Goal: Task Accomplishment & Management: Manage account settings

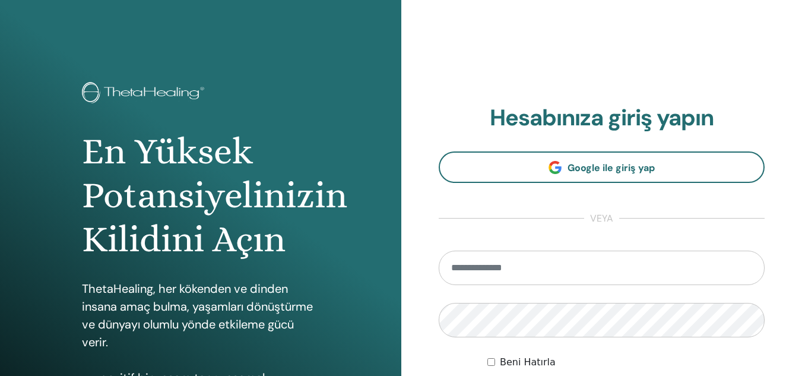
type input "**********"
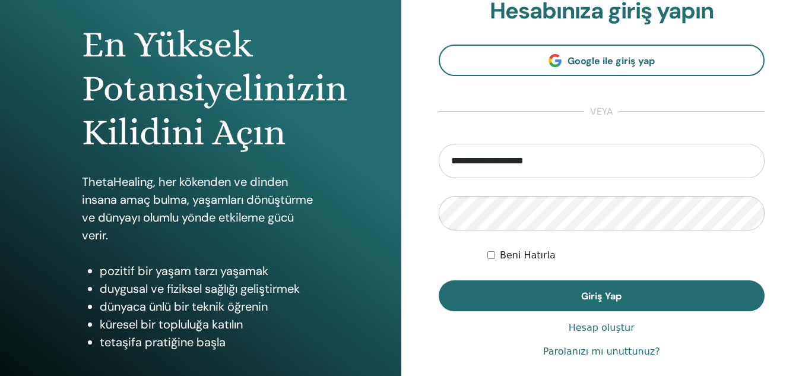
scroll to position [111, 0]
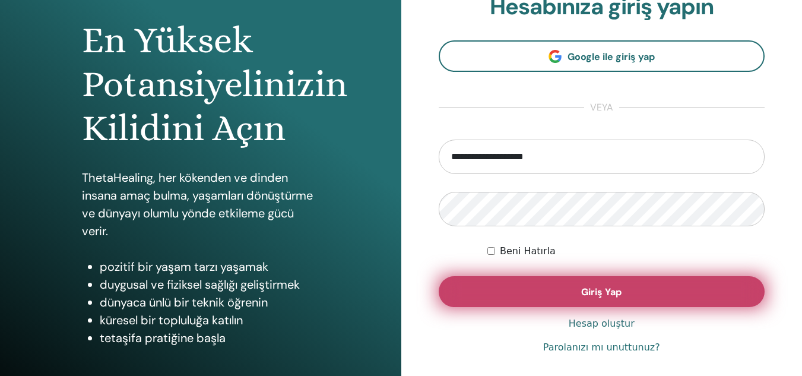
click at [669, 297] on button "Giriş Yap" at bounding box center [602, 291] width 327 height 31
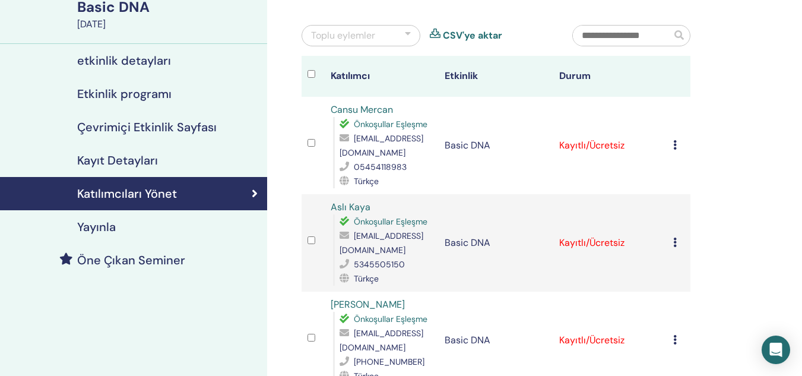
scroll to position [110, 0]
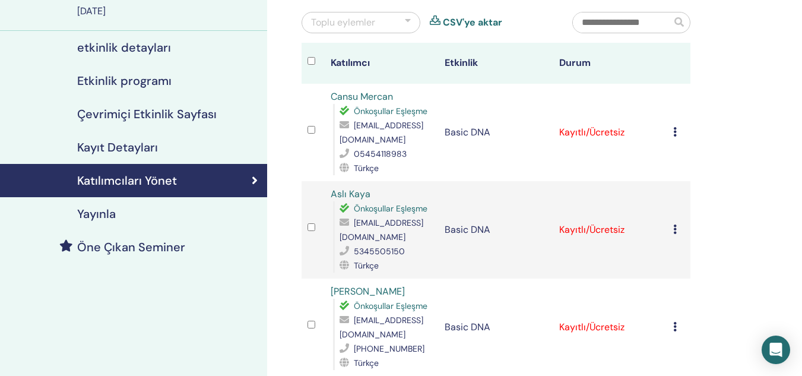
click at [675, 135] on icon at bounding box center [675, 132] width 4 height 10
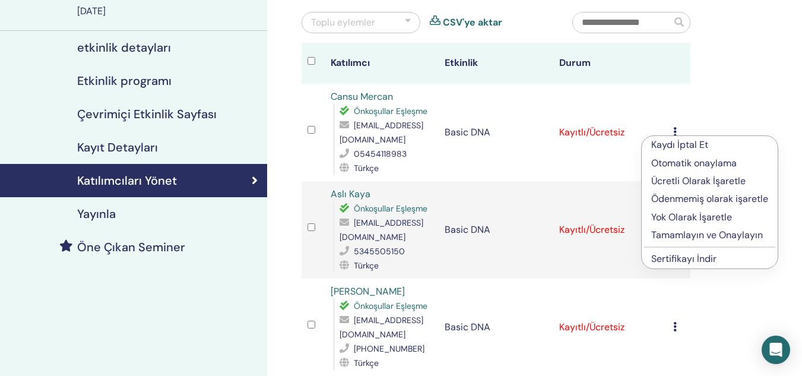
click at [664, 232] on p "Tamamlayın ve Onaylayın" at bounding box center [710, 235] width 117 height 14
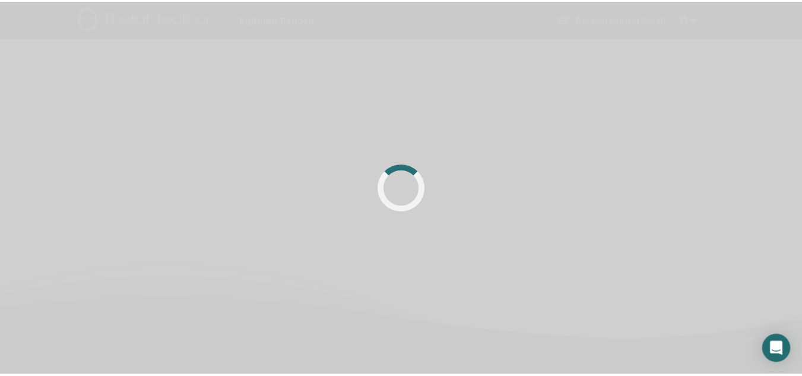
scroll to position [110, 0]
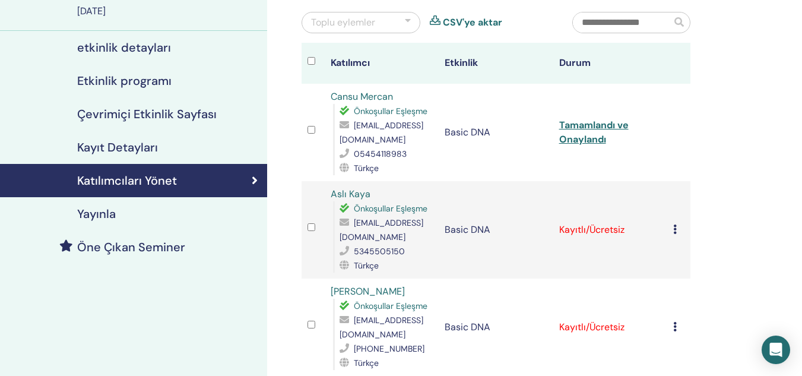
click at [675, 226] on icon at bounding box center [675, 229] width 4 height 10
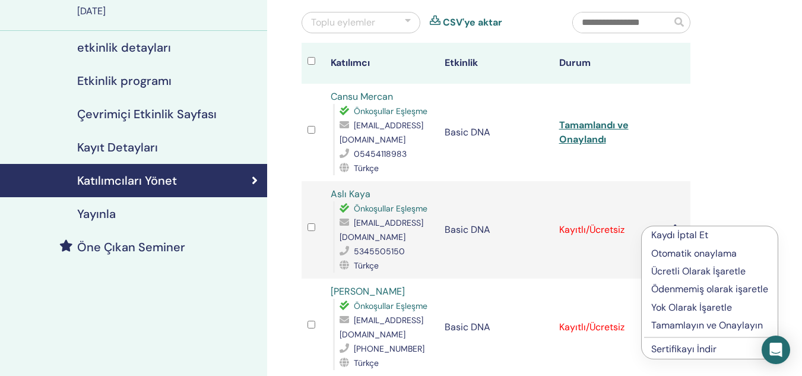
click at [670, 323] on p "Tamamlayın ve Onaylayın" at bounding box center [710, 325] width 117 height 14
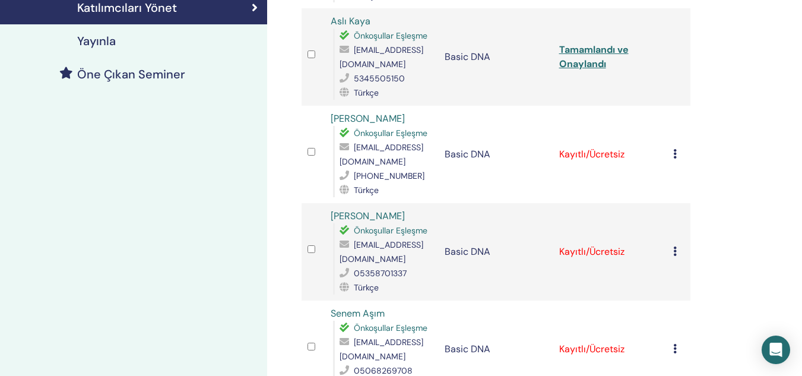
scroll to position [292, 0]
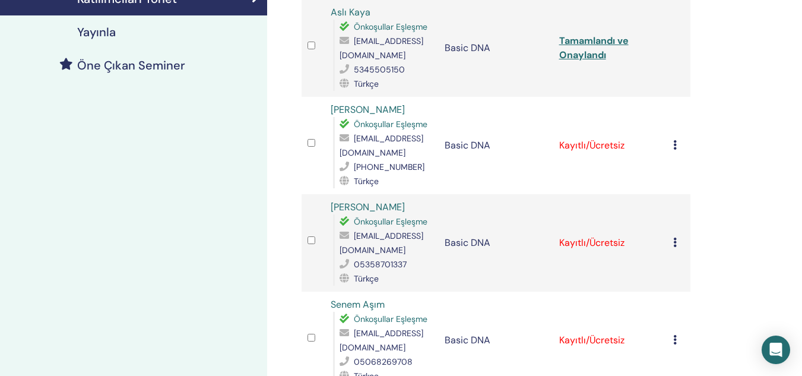
click at [676, 146] on icon at bounding box center [675, 145] width 4 height 10
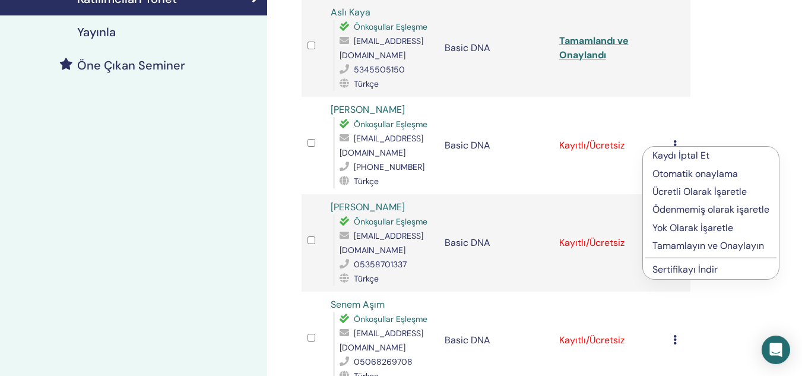
click at [674, 241] on p "Tamamlayın ve Onaylayın" at bounding box center [711, 246] width 117 height 14
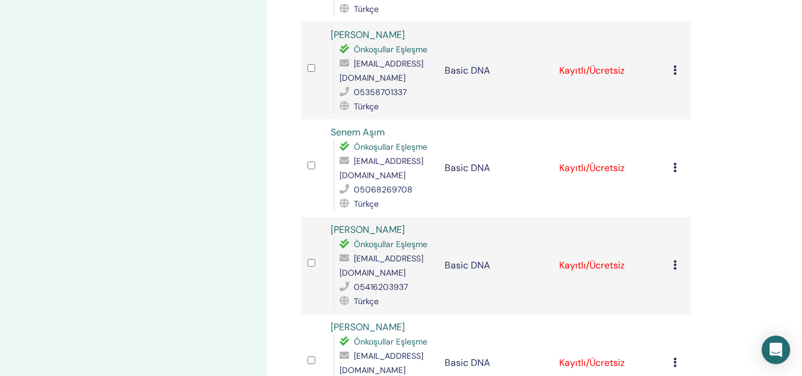
scroll to position [411, 0]
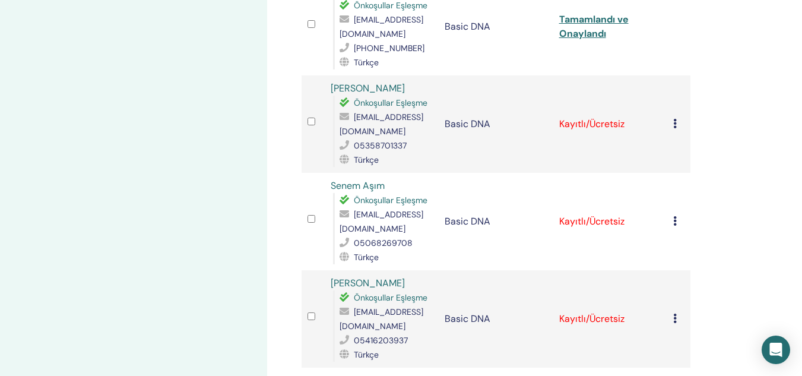
click at [677, 124] on icon at bounding box center [675, 124] width 4 height 10
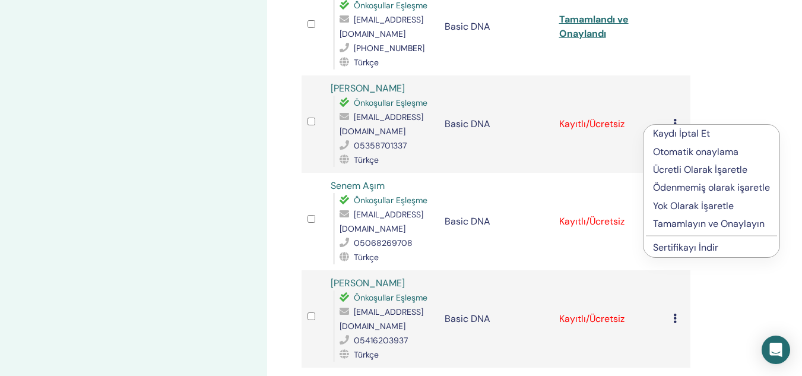
click at [671, 222] on p "Tamamlayın ve Onaylayın" at bounding box center [711, 224] width 117 height 14
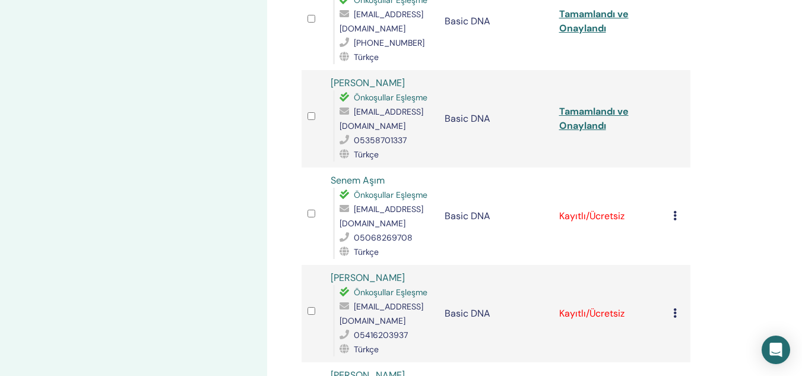
scroll to position [425, 0]
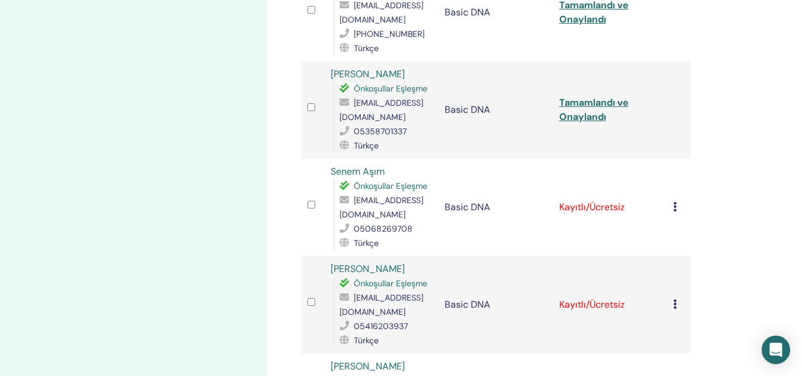
click at [673, 207] on icon at bounding box center [675, 207] width 4 height 10
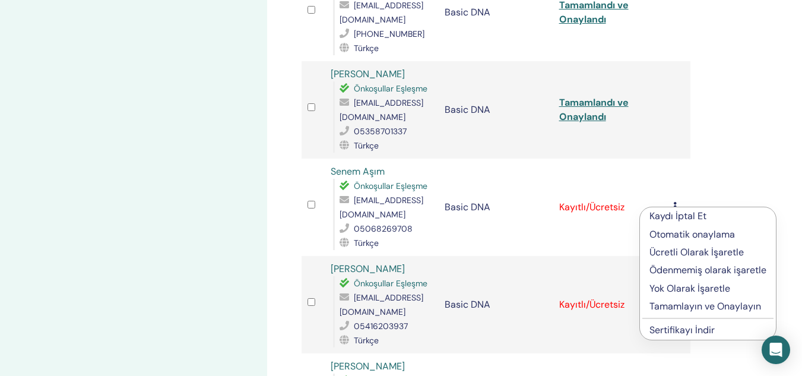
click at [666, 305] on p "Tamamlayın ve Onaylayın" at bounding box center [708, 306] width 117 height 14
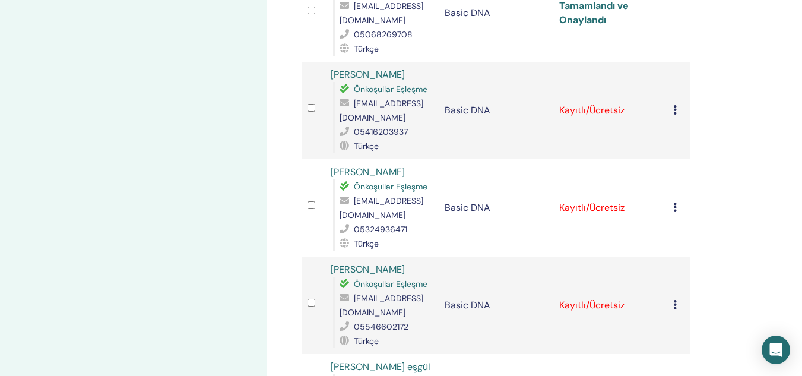
scroll to position [624, 0]
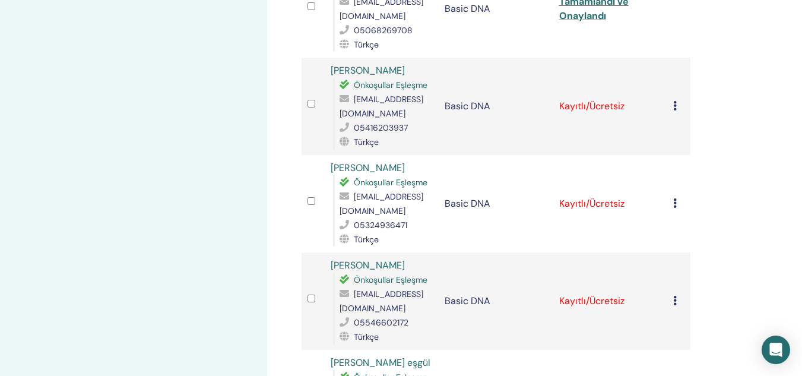
click at [675, 105] on icon at bounding box center [675, 106] width 4 height 10
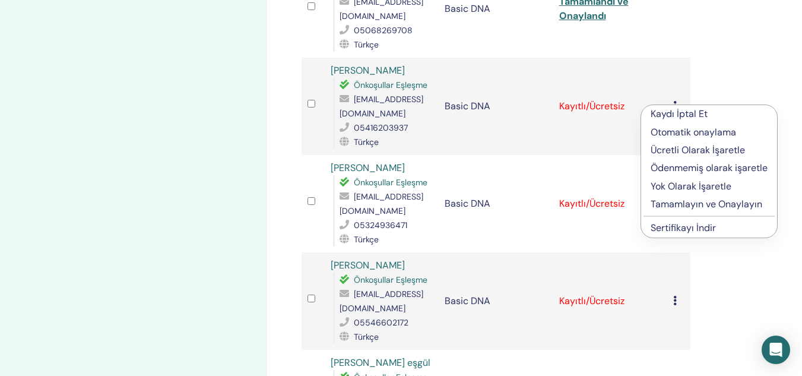
click at [666, 208] on p "Tamamlayın ve Onaylayın" at bounding box center [709, 204] width 117 height 14
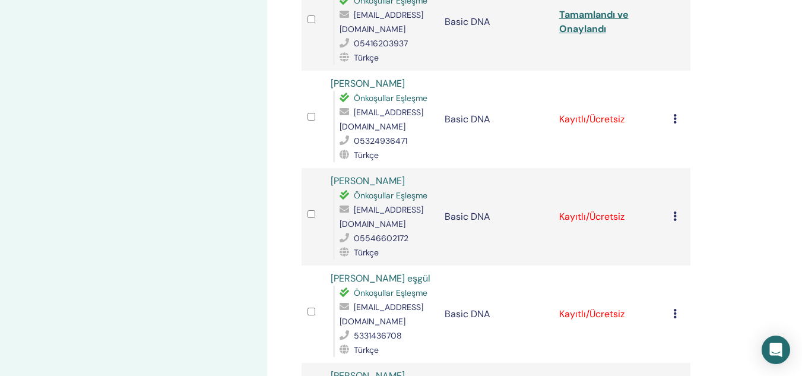
scroll to position [712, 0]
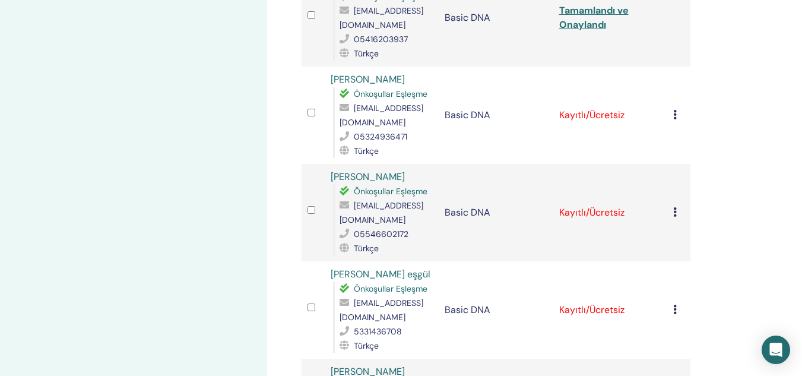
click at [671, 113] on td "Kaydı İptal Et Otomatik onaylama Ücretli Olarak İşaretle Ödenmemiş olarak işare…" at bounding box center [679, 115] width 23 height 97
click at [675, 113] on icon at bounding box center [675, 115] width 4 height 10
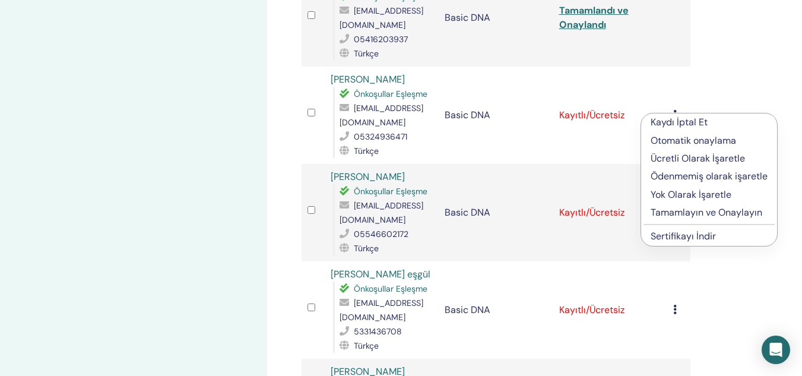
click at [668, 211] on p "Tamamlayın ve Onaylayın" at bounding box center [709, 212] width 117 height 14
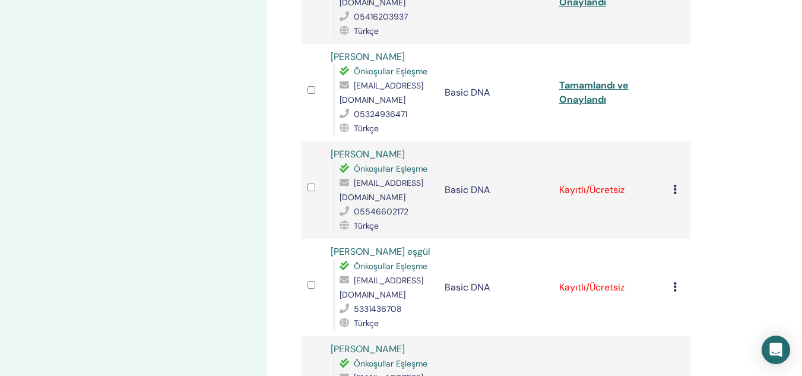
scroll to position [757, 0]
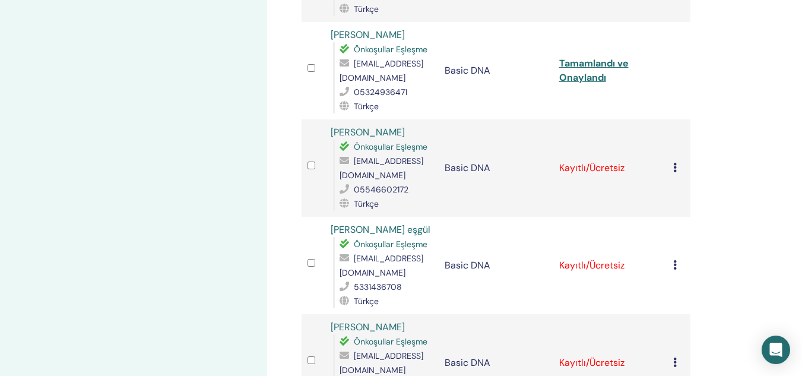
click at [678, 167] on div "Kaydı İptal Et Otomatik onaylama Ücretli Olarak İşaretle Ödenmemiş olarak işare…" at bounding box center [678, 168] width 11 height 14
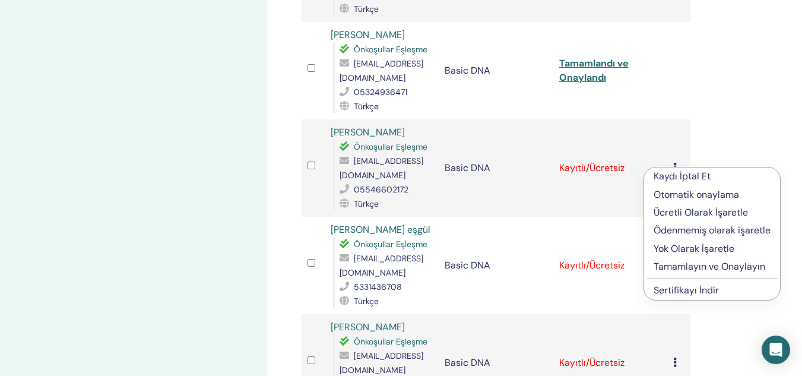
click at [687, 264] on p "Tamamlayın ve Onaylayın" at bounding box center [712, 267] width 117 height 14
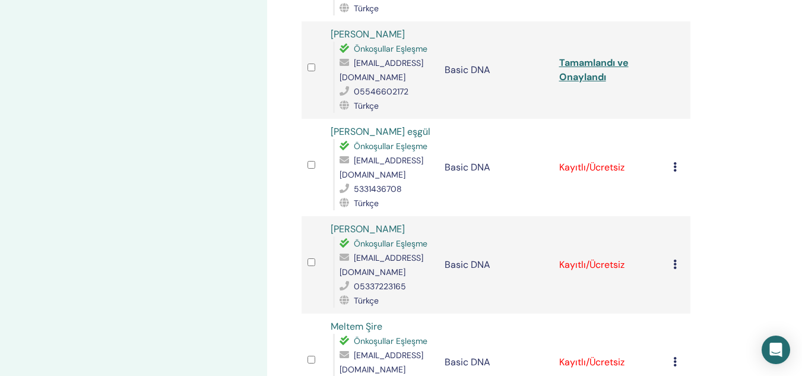
scroll to position [859, 0]
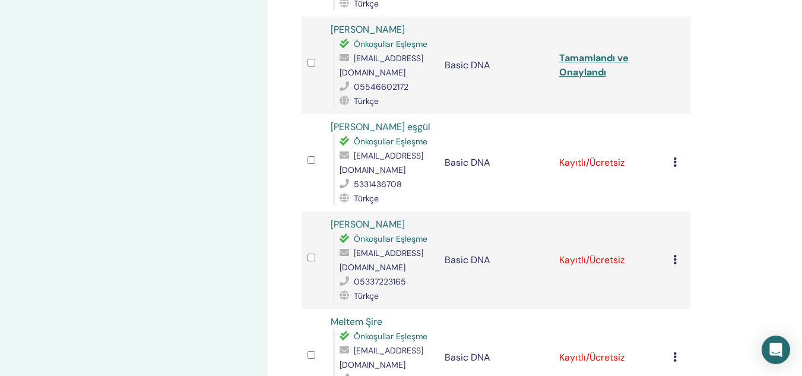
click at [677, 163] on icon at bounding box center [675, 162] width 4 height 10
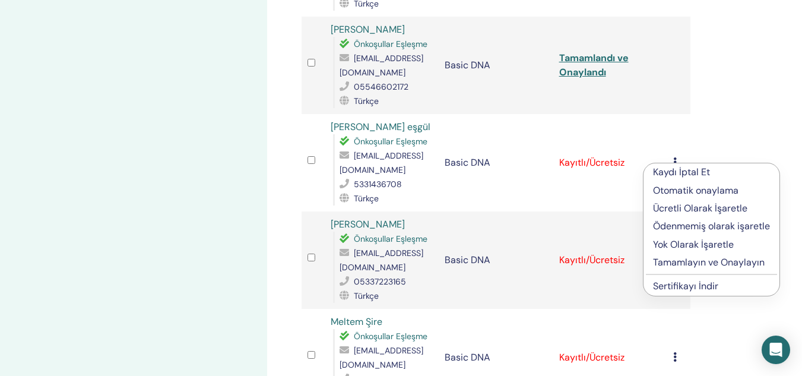
click at [690, 260] on p "Tamamlayın ve Onaylayın" at bounding box center [711, 262] width 117 height 14
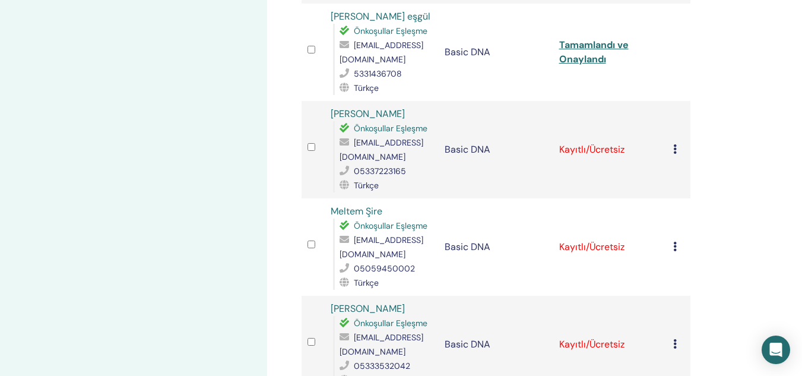
scroll to position [979, 0]
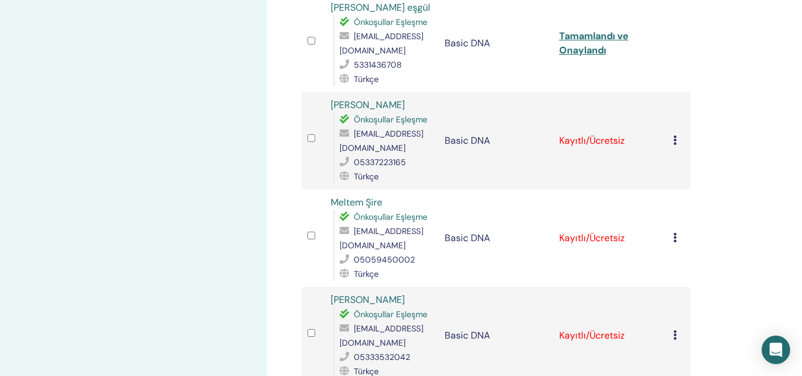
click at [676, 144] on icon at bounding box center [675, 140] width 4 height 10
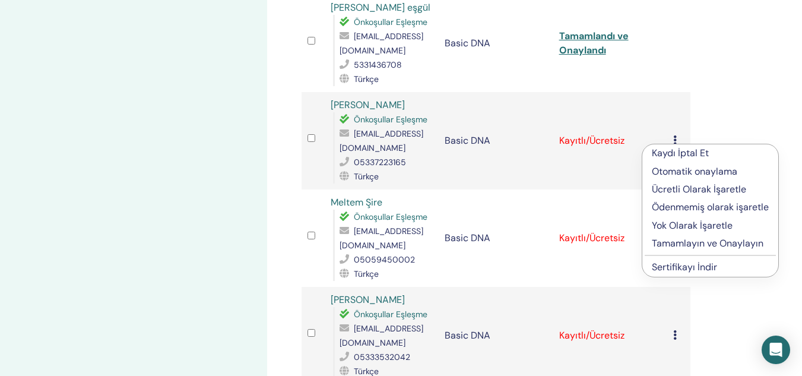
click at [665, 242] on p "Tamamlayın ve Onaylayın" at bounding box center [710, 243] width 117 height 14
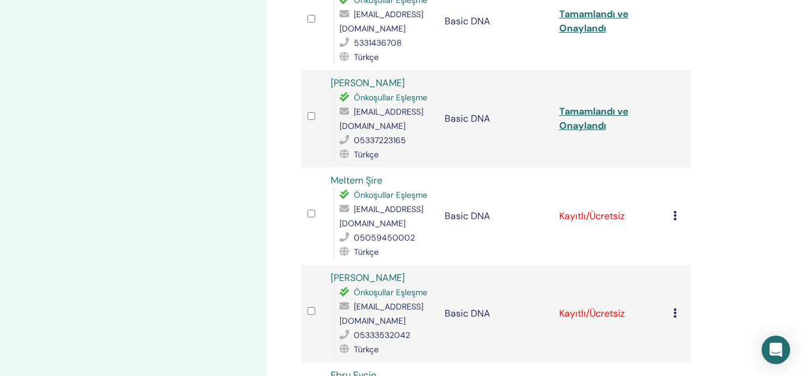
scroll to position [1019, 0]
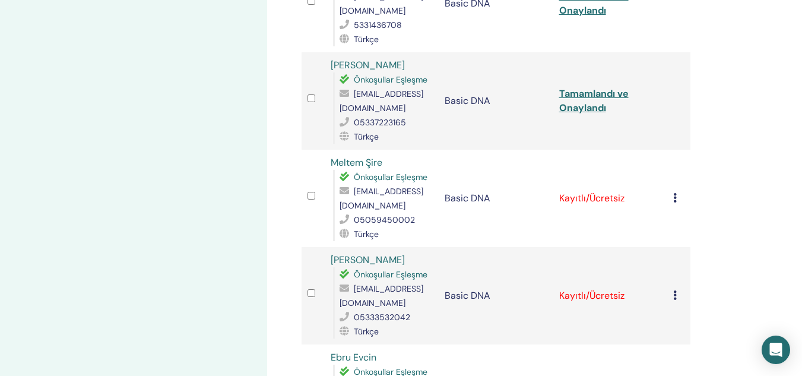
click at [673, 195] on td "Kaydı İptal Et Otomatik onaylama Ücretli Olarak İşaretle Ödenmemiş olarak işare…" at bounding box center [679, 198] width 23 height 97
click at [673, 198] on icon at bounding box center [675, 198] width 4 height 10
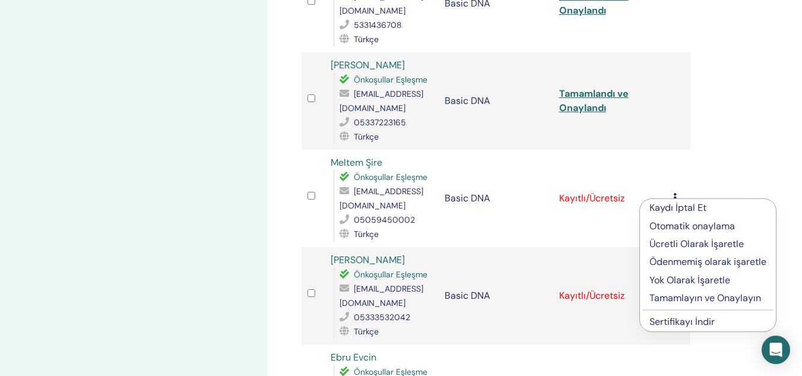
click at [668, 300] on p "Tamamlayın ve Onaylayın" at bounding box center [708, 298] width 117 height 14
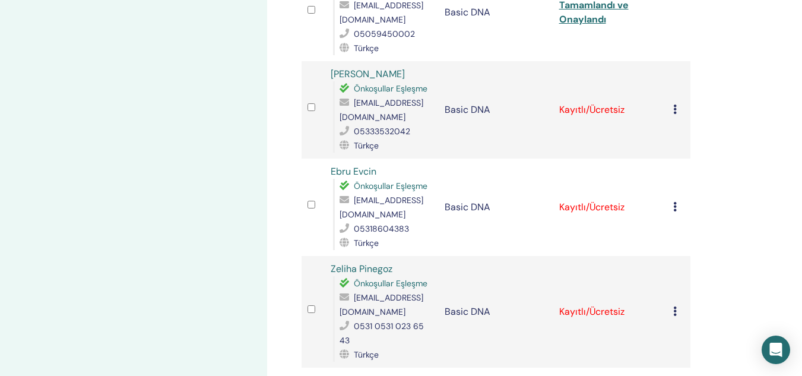
scroll to position [1213, 0]
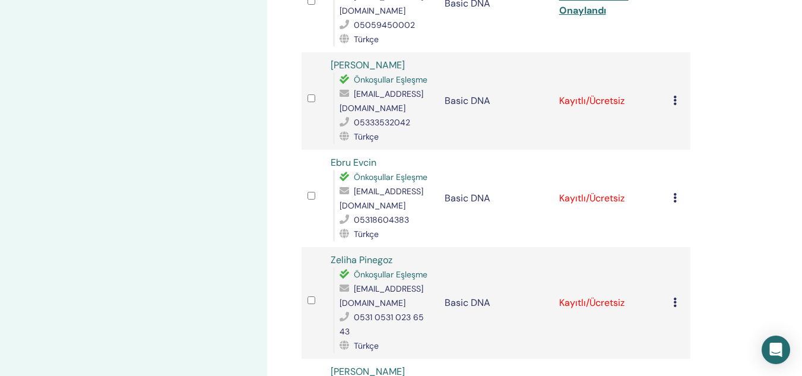
click at [678, 102] on div "Kaydı İptal Et Otomatik onaylama Ücretli Olarak İşaretle Ödenmemiş olarak işare…" at bounding box center [678, 101] width 11 height 14
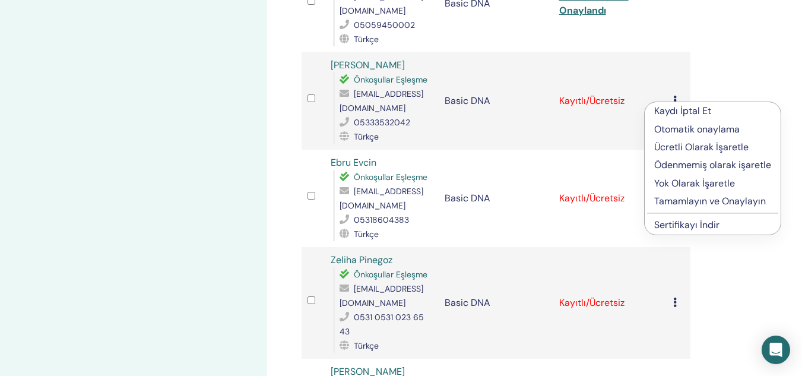
click at [667, 197] on p "Tamamlayın ve Onaylayın" at bounding box center [712, 201] width 117 height 14
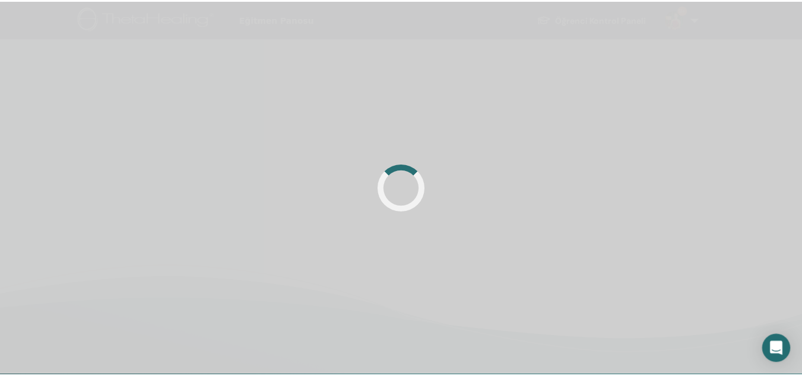
scroll to position [283, 0]
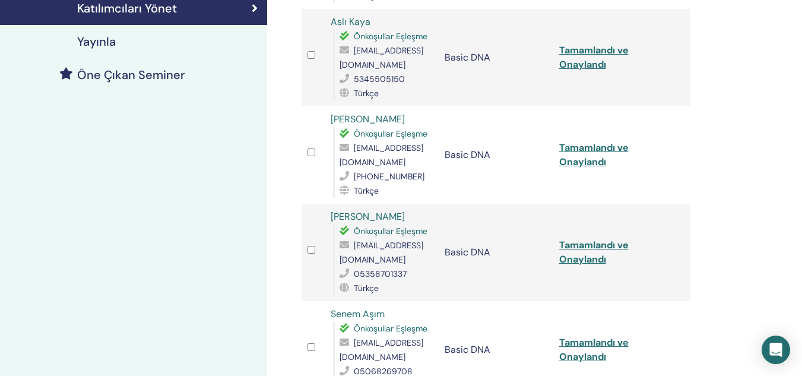
click at [667, 197] on td "Tamamlandı ve Onaylandı" at bounding box center [611, 154] width 115 height 97
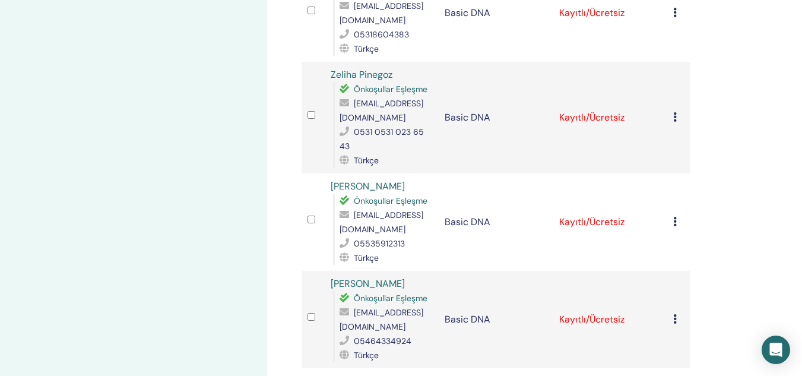
scroll to position [1332, 0]
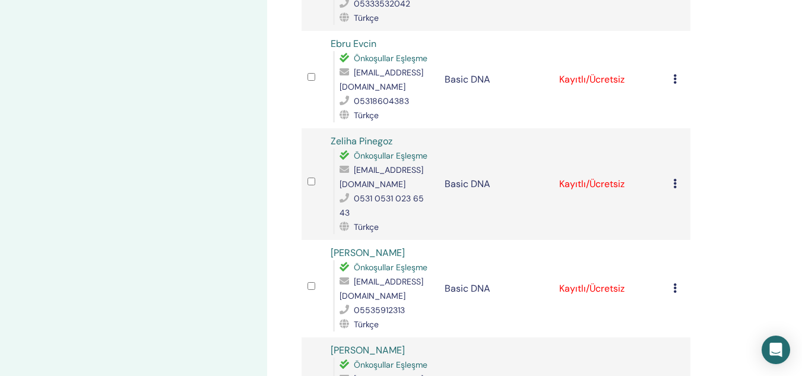
click at [678, 80] on div "Kaydı İptal Et Otomatik onaylama Ücretli Olarak İşaretle Ödenmemiş olarak işare…" at bounding box center [678, 79] width 11 height 14
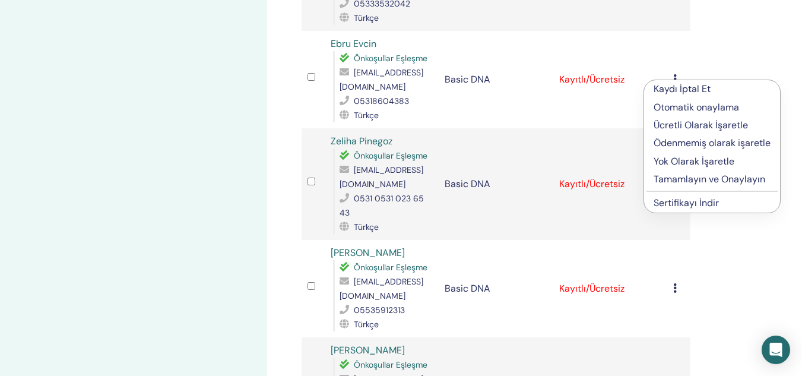
click at [672, 183] on p "Tamamlayın ve Onaylayın" at bounding box center [712, 179] width 117 height 14
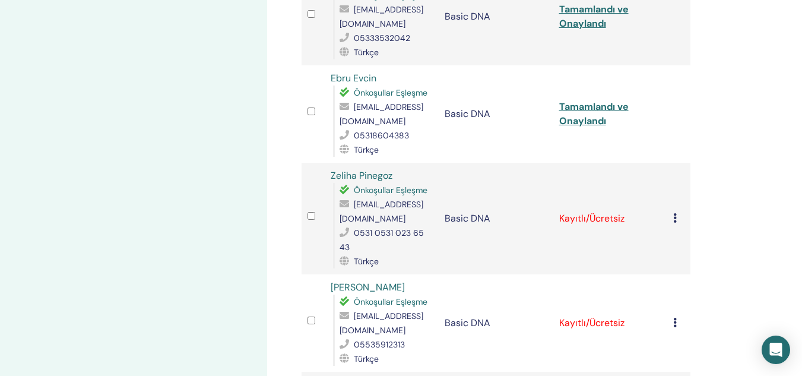
scroll to position [1302, 0]
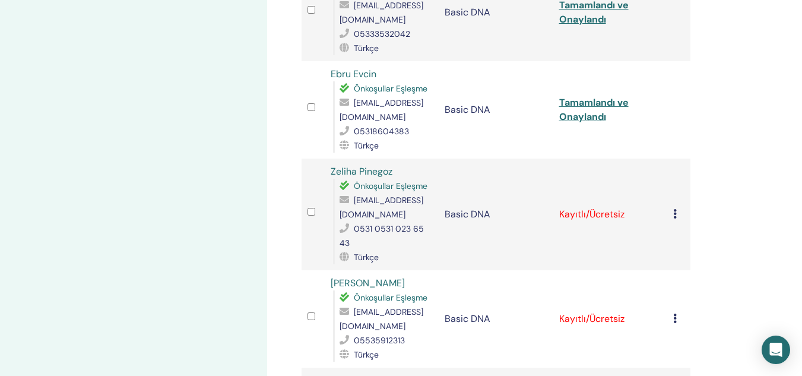
click at [679, 213] on div "Kaydı İptal Et Otomatik onaylama Ücretli Olarak İşaretle Ödenmemiş olarak işare…" at bounding box center [678, 214] width 11 height 14
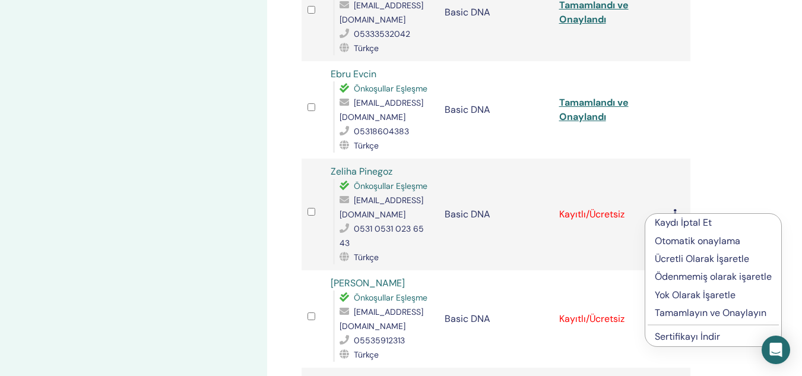
click at [673, 312] on p "Tamamlayın ve Onaylayın" at bounding box center [713, 313] width 117 height 14
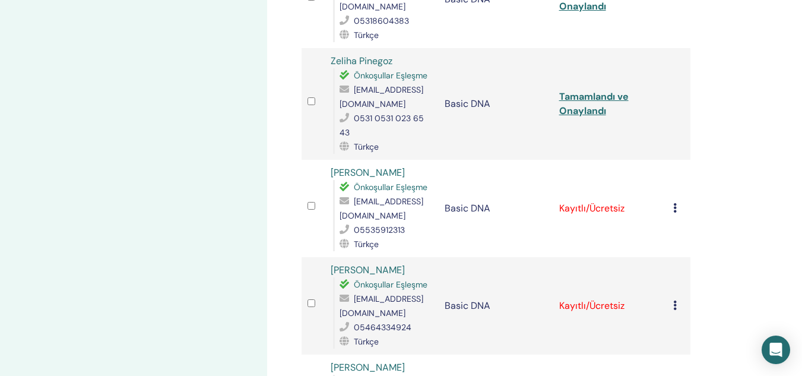
scroll to position [1416, 0]
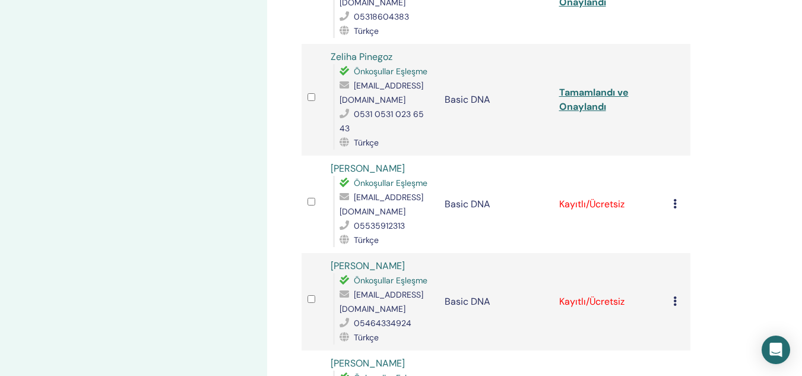
click at [678, 205] on div "Kaydı İptal Et Otomatik onaylama Ücretli Olarak İşaretle Ödenmemiş olarak işare…" at bounding box center [678, 204] width 11 height 14
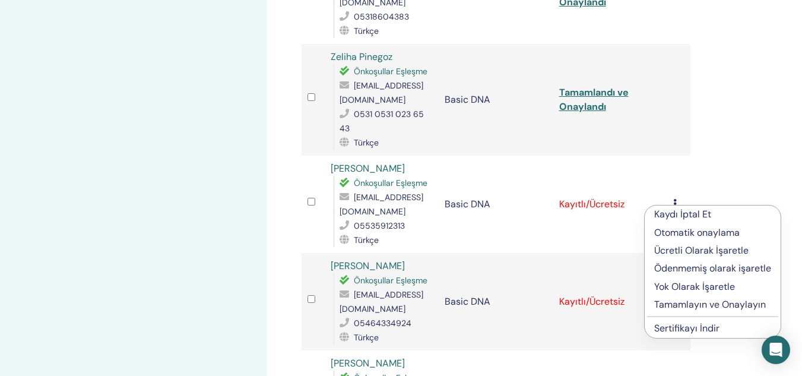
click at [662, 303] on p "Tamamlayın ve Onaylayın" at bounding box center [712, 305] width 117 height 14
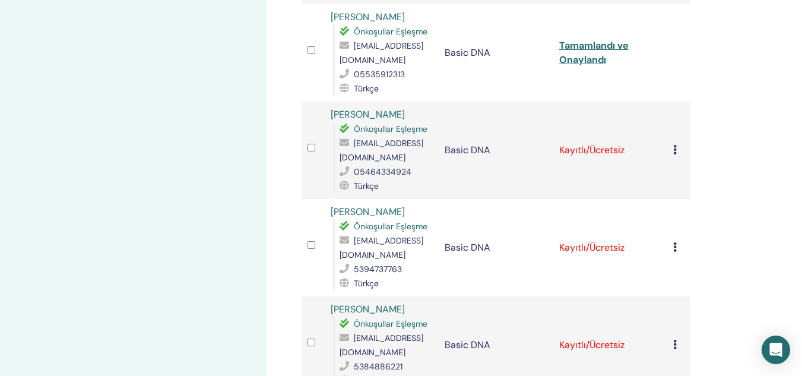
scroll to position [1563, 0]
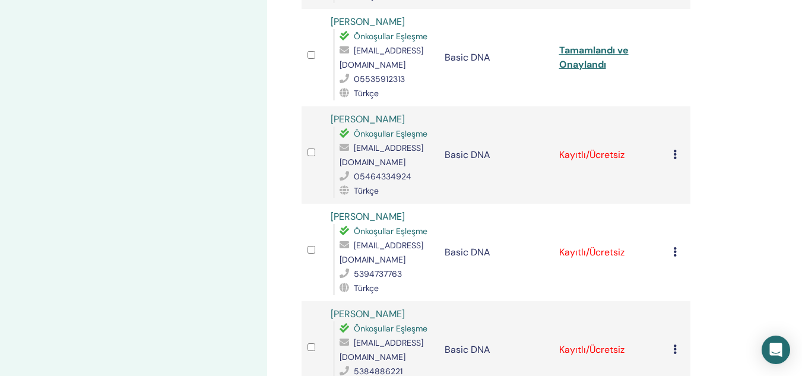
click at [675, 159] on icon at bounding box center [675, 155] width 4 height 10
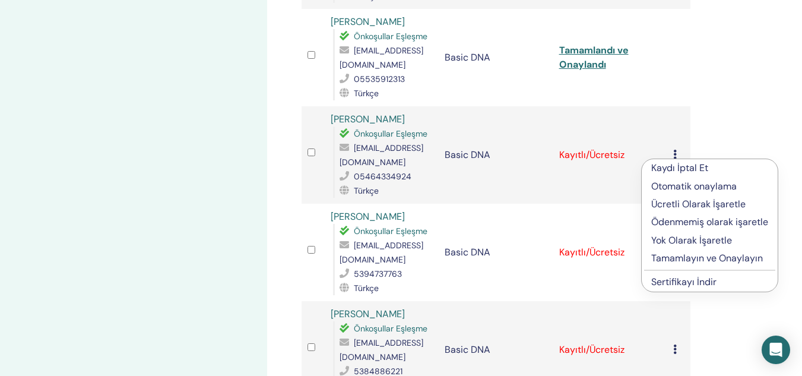
click at [667, 258] on p "Tamamlayın ve Onaylayın" at bounding box center [710, 258] width 117 height 14
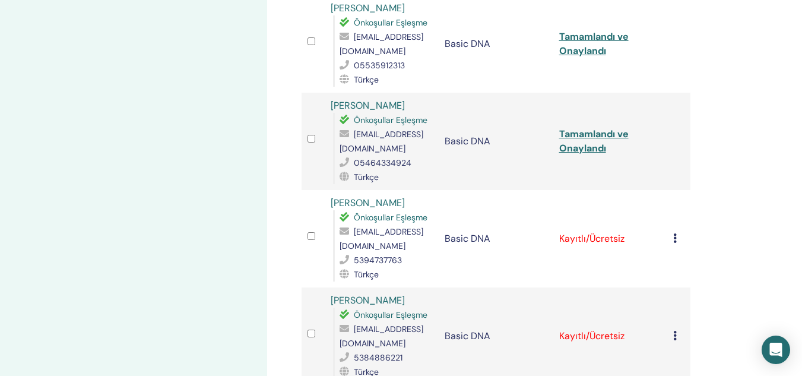
scroll to position [1612, 0]
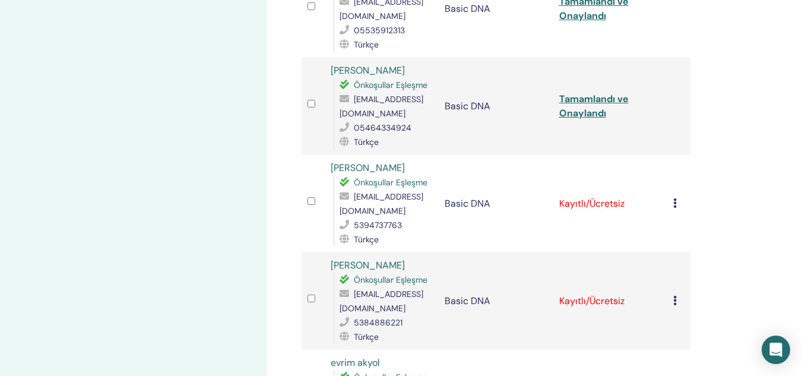
click at [673, 205] on icon at bounding box center [675, 203] width 4 height 10
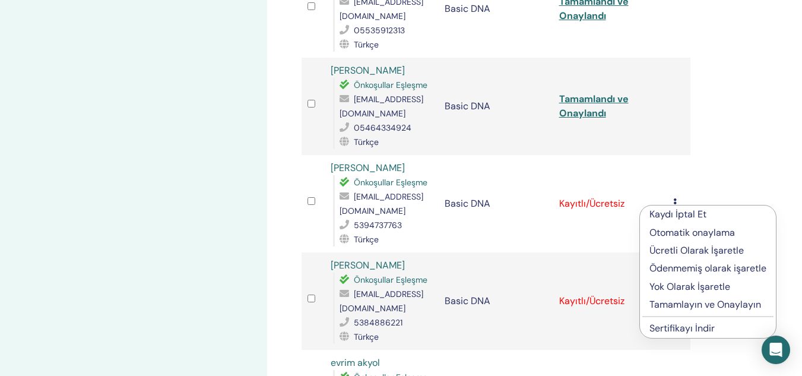
click at [676, 303] on p "Tamamlayın ve Onaylayın" at bounding box center [708, 305] width 117 height 14
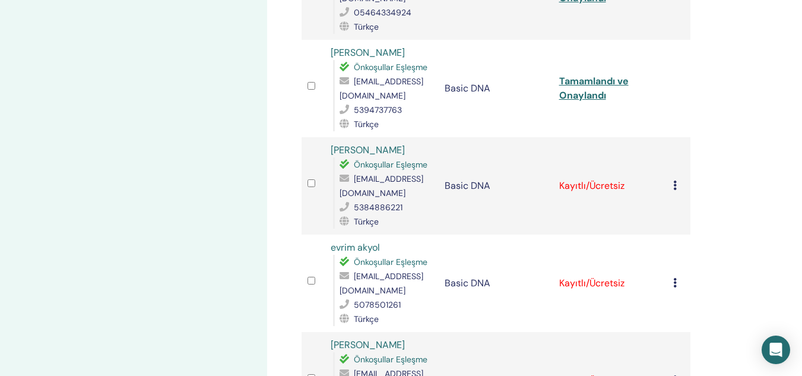
scroll to position [1745, 0]
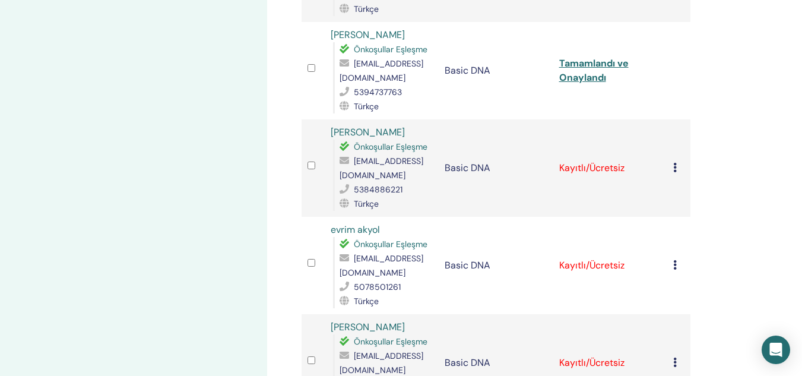
click at [676, 164] on icon at bounding box center [675, 168] width 4 height 10
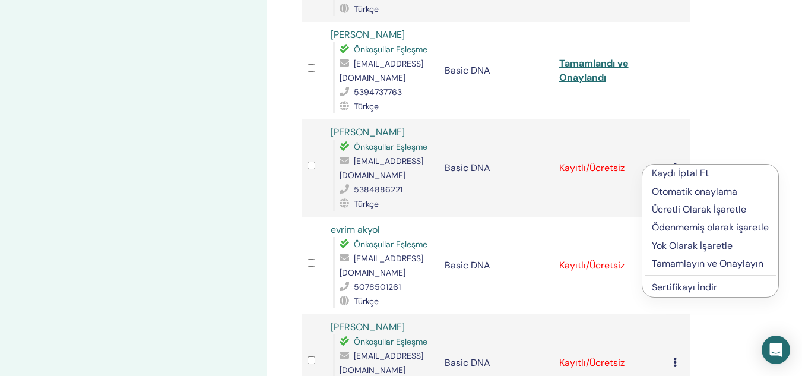
click at [668, 259] on p "Tamamlayın ve Onaylayın" at bounding box center [710, 264] width 117 height 14
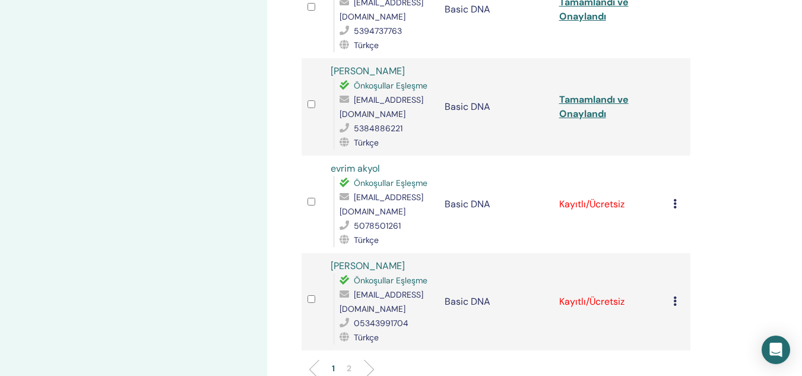
scroll to position [1824, 0]
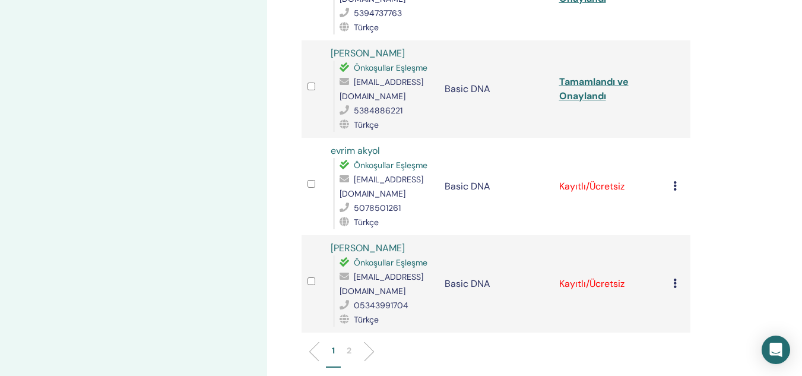
click at [678, 185] on div "Kaydı İptal Et Otomatik onaylama Ücretli Olarak İşaretle Ödenmemiş olarak işare…" at bounding box center [678, 186] width 11 height 14
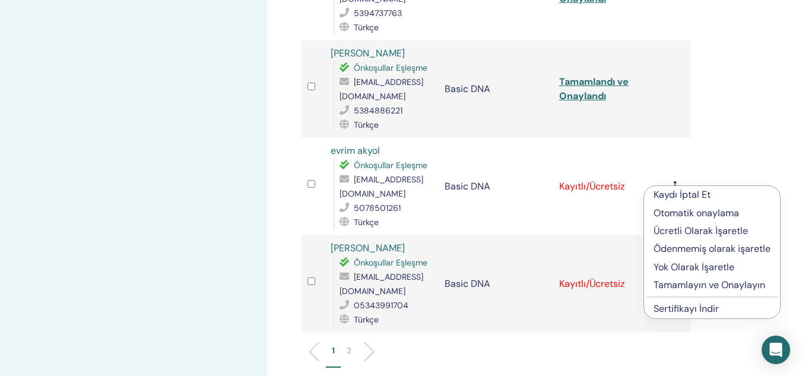
click at [686, 288] on p "Tamamlayın ve Onaylayın" at bounding box center [712, 285] width 117 height 14
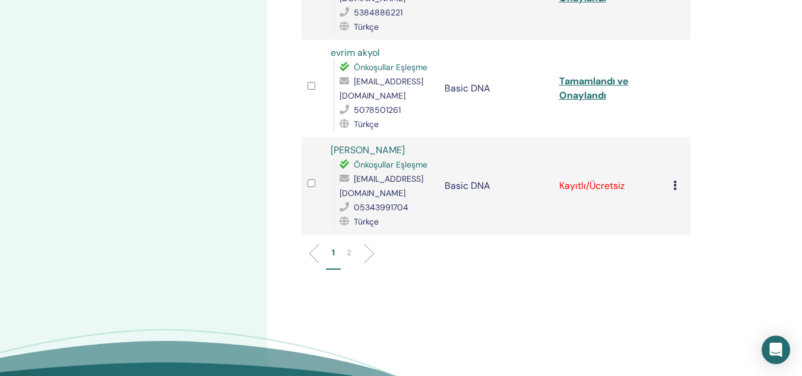
scroll to position [1918, 0]
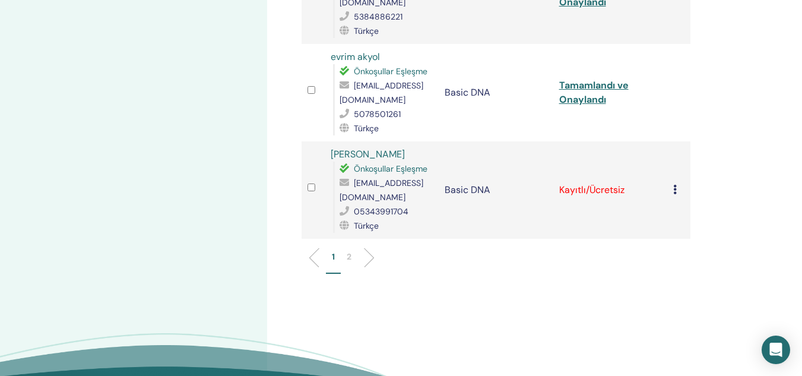
click at [674, 189] on icon at bounding box center [675, 190] width 4 height 10
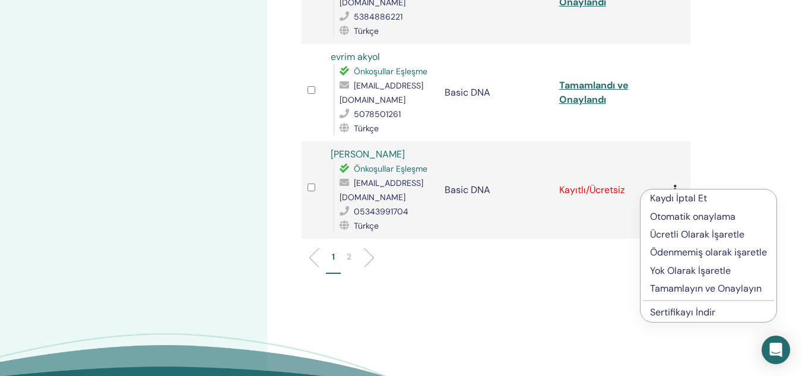
click at [670, 284] on p "Tamamlayın ve Onaylayın" at bounding box center [708, 289] width 117 height 14
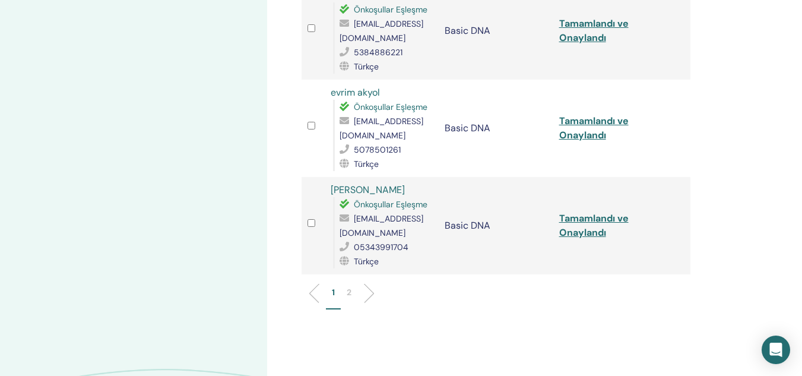
scroll to position [1891, 0]
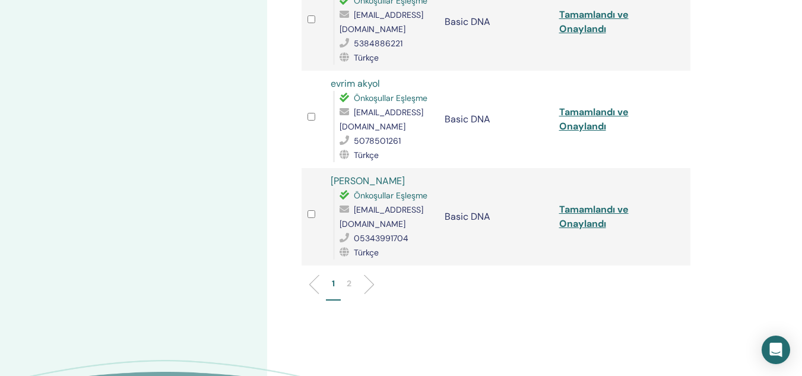
click at [349, 289] on p "2" at bounding box center [349, 283] width 5 height 12
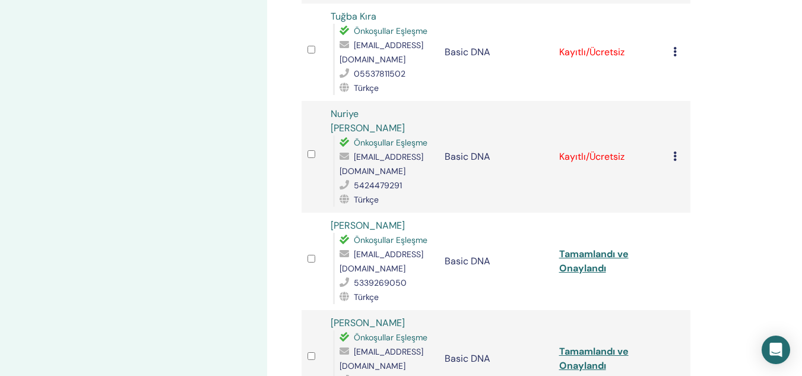
scroll to position [981, 0]
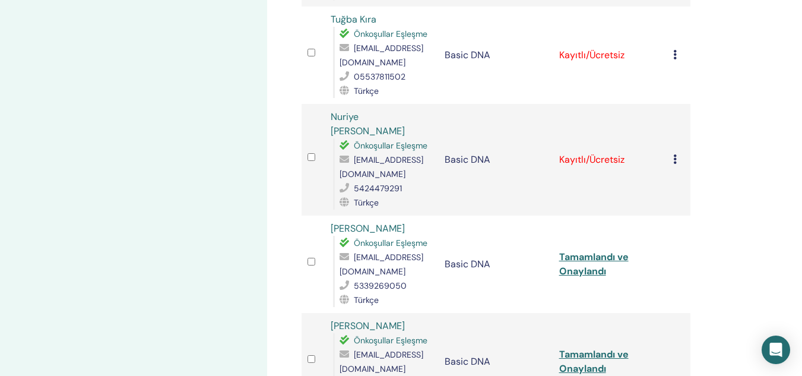
click at [677, 154] on icon at bounding box center [675, 159] width 4 height 10
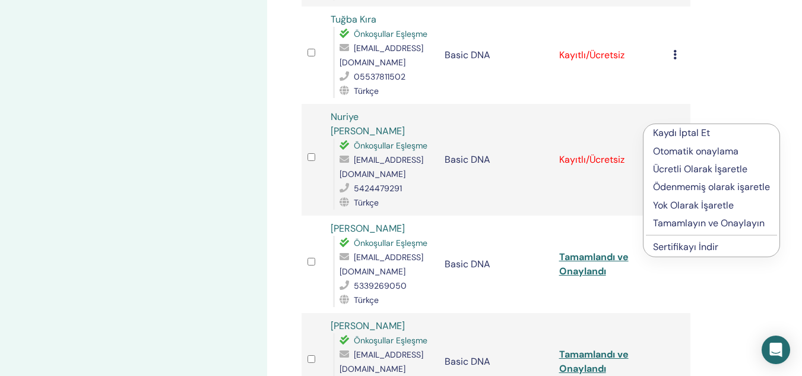
click at [685, 221] on p "Tamamlayın ve Onaylayın" at bounding box center [711, 223] width 117 height 14
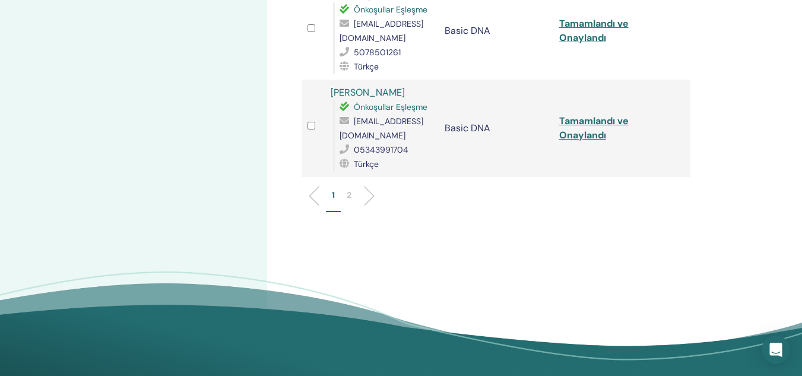
scroll to position [1988, 0]
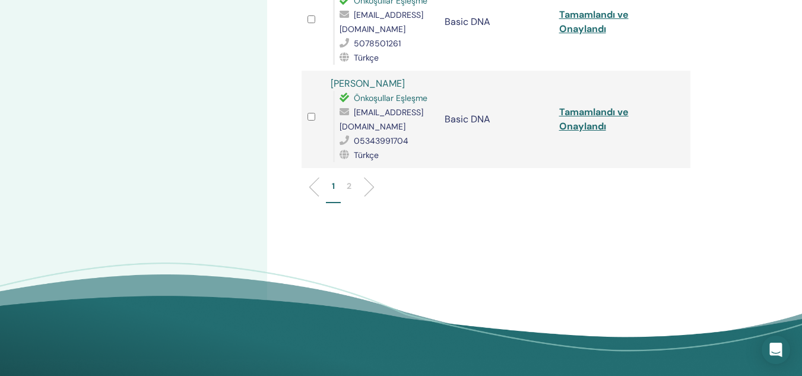
click at [352, 185] on li "2" at bounding box center [349, 191] width 17 height 23
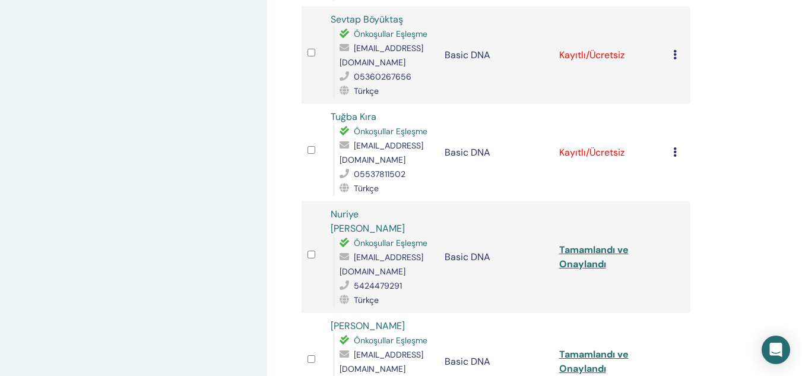
scroll to position [828, 0]
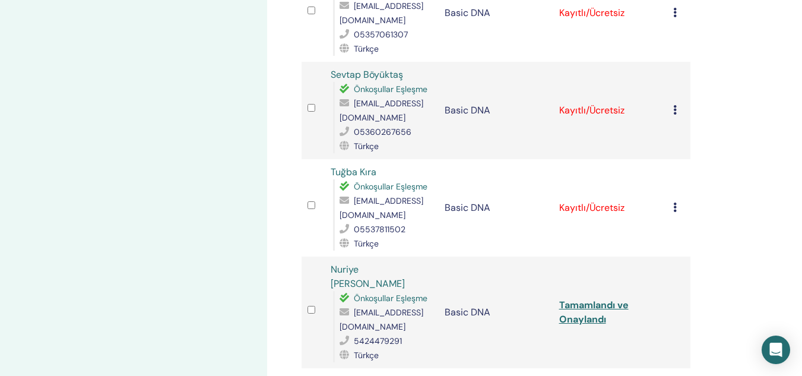
click at [676, 203] on icon at bounding box center [675, 208] width 4 height 10
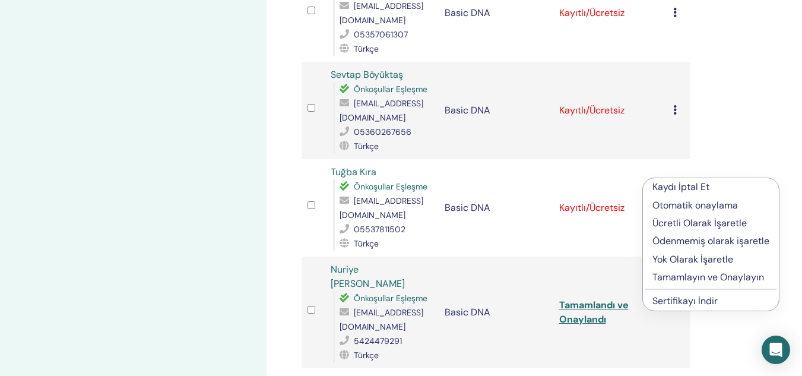
click at [668, 274] on p "Tamamlayın ve Onaylayın" at bounding box center [711, 277] width 117 height 14
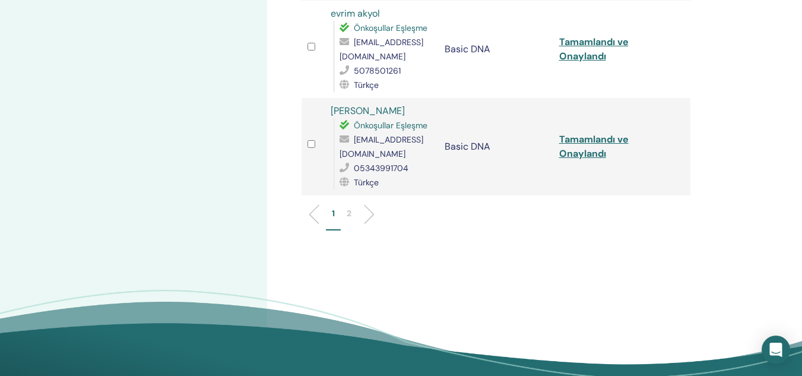
scroll to position [2015, 0]
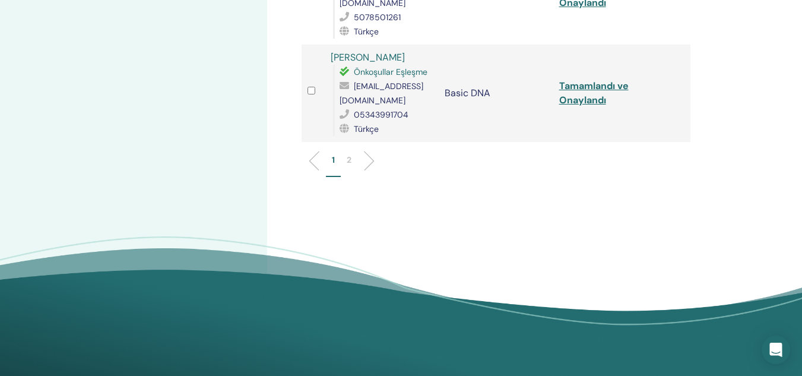
click at [350, 156] on p "2" at bounding box center [349, 160] width 5 height 12
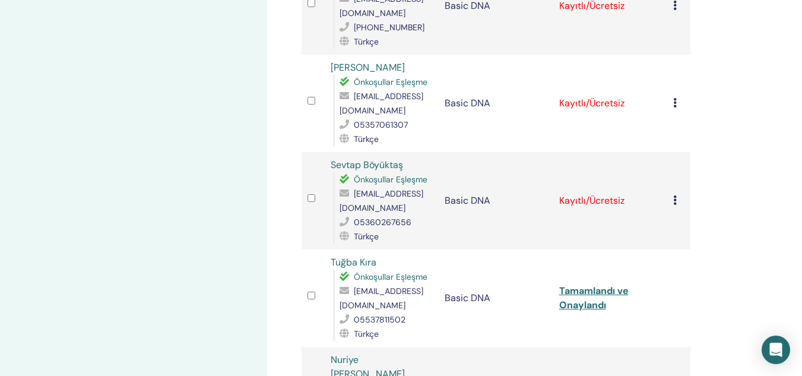
scroll to position [744, 0]
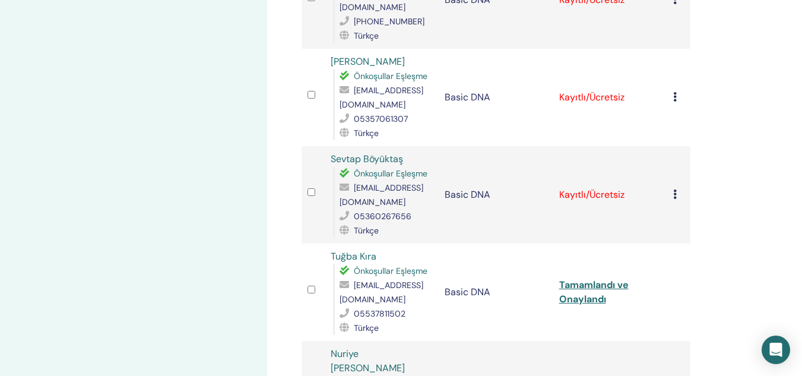
click at [676, 189] on icon at bounding box center [675, 194] width 4 height 10
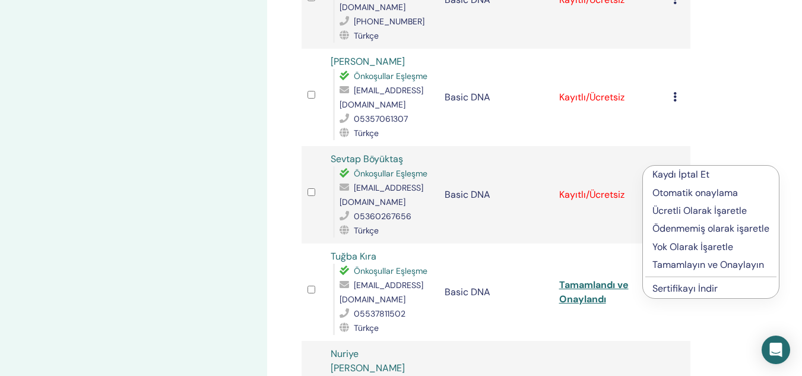
click at [669, 267] on p "Tamamlayın ve Onaylayın" at bounding box center [711, 265] width 117 height 14
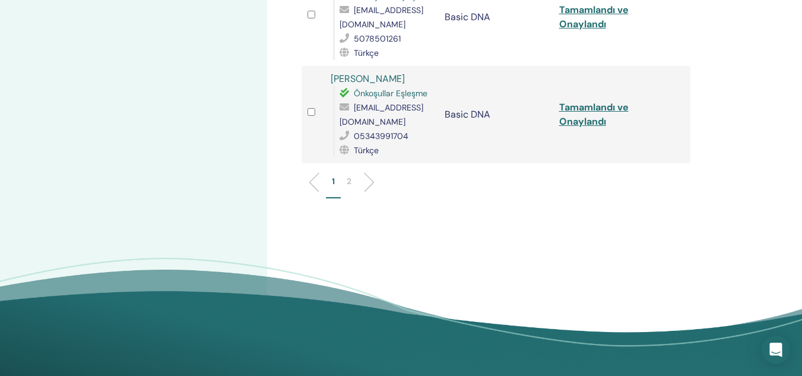
scroll to position [1997, 0]
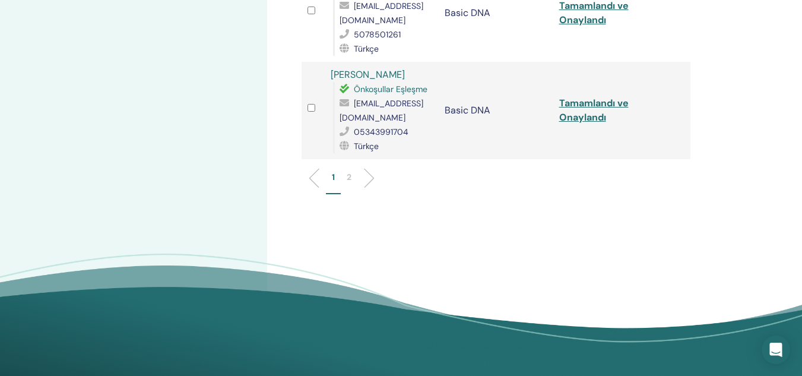
click at [344, 171] on li "2" at bounding box center [349, 182] width 17 height 23
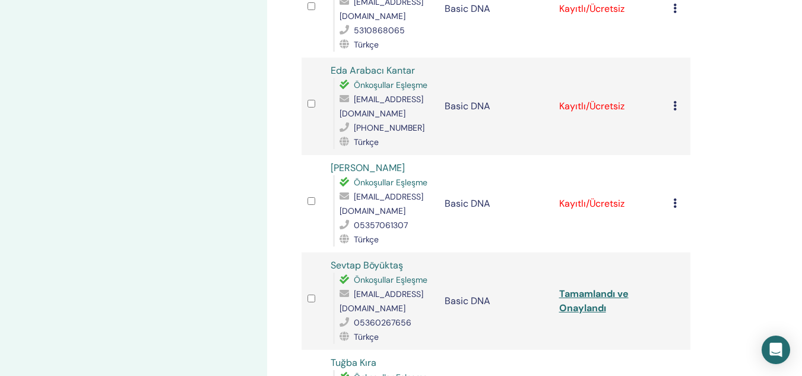
scroll to position [631, 0]
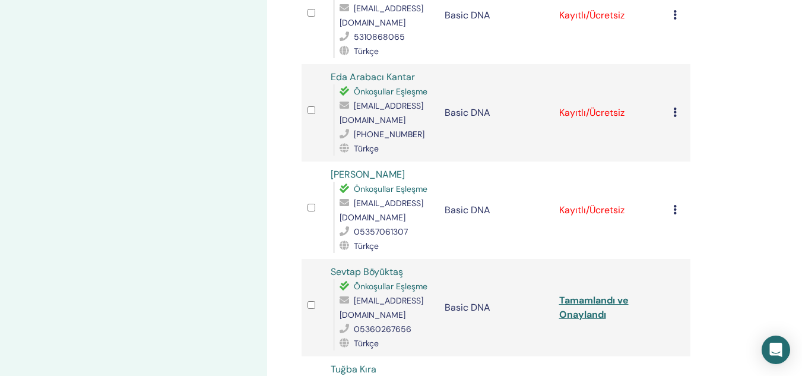
click at [676, 205] on icon at bounding box center [675, 210] width 4 height 10
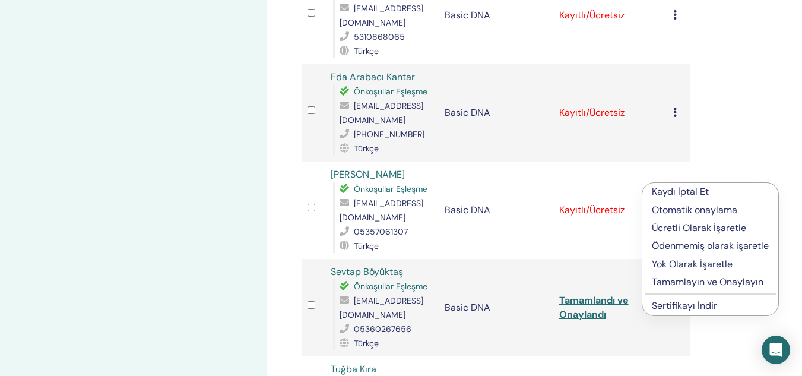
click at [663, 276] on p "Tamamlayın ve Onaylayın" at bounding box center [710, 282] width 117 height 14
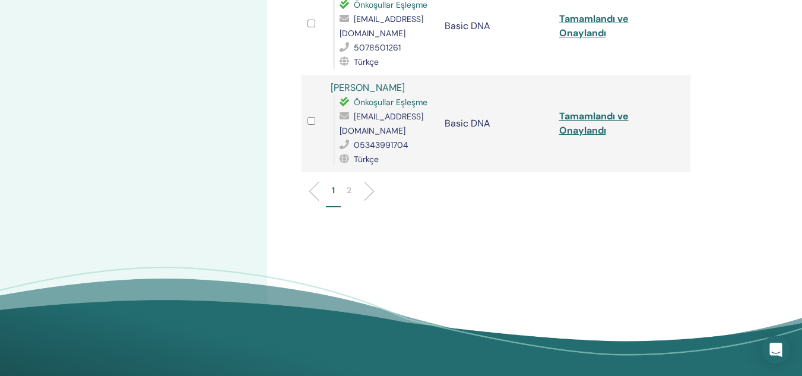
scroll to position [1988, 0]
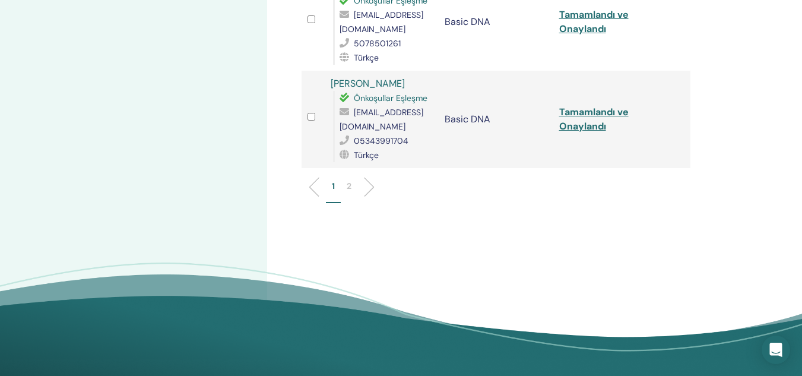
click at [349, 186] on p "2" at bounding box center [349, 186] width 5 height 12
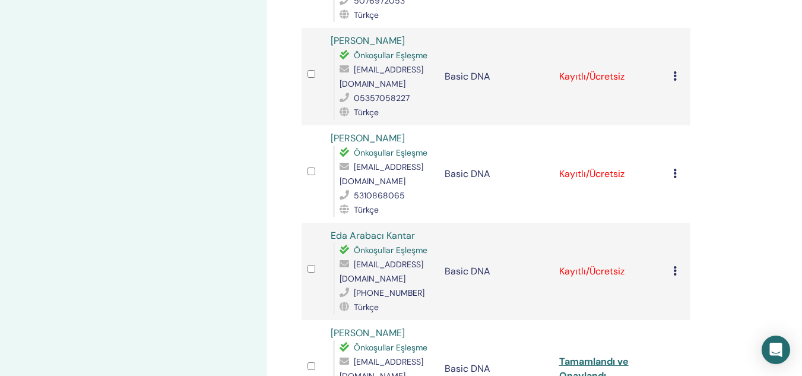
scroll to position [476, 0]
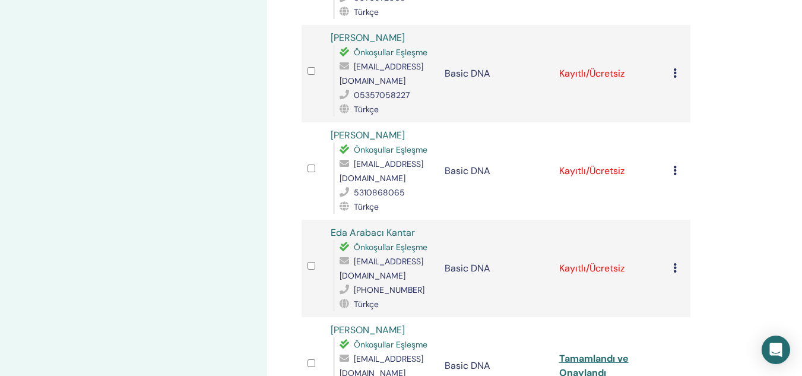
click at [674, 263] on icon at bounding box center [675, 268] width 4 height 10
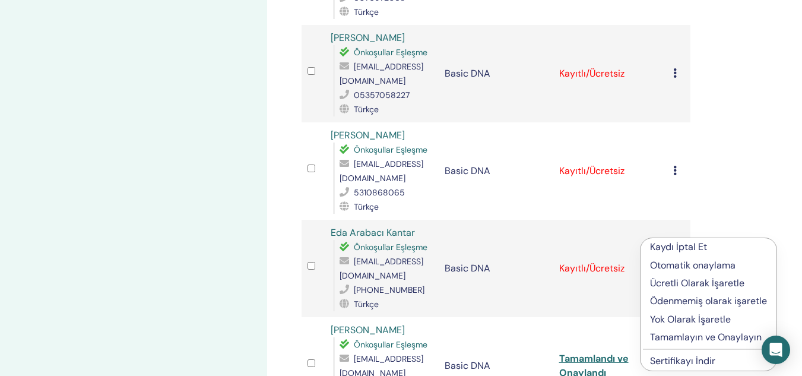
click at [662, 335] on p "Tamamlayın ve Onaylayın" at bounding box center [708, 337] width 117 height 14
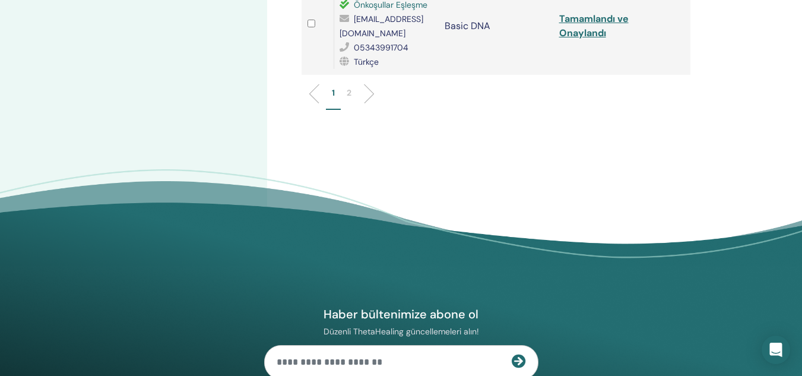
scroll to position [2073, 0]
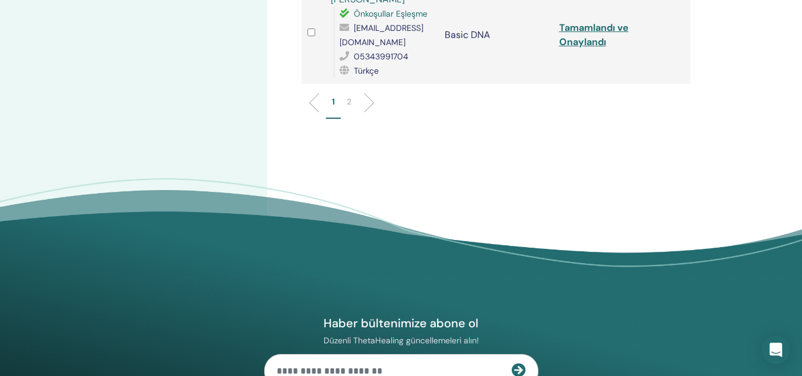
click at [352, 104] on p "2" at bounding box center [349, 102] width 5 height 12
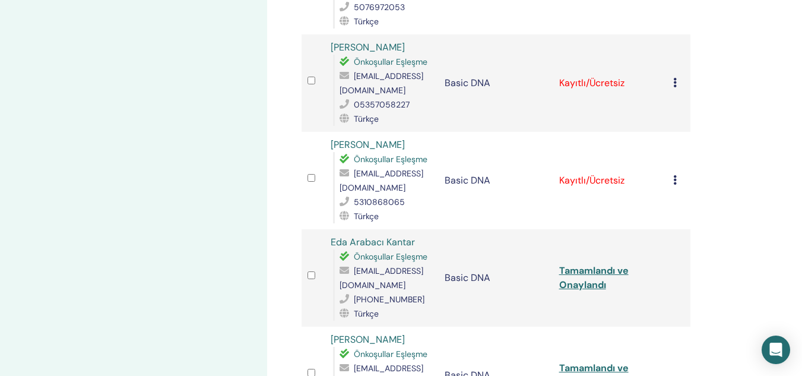
scroll to position [460, 0]
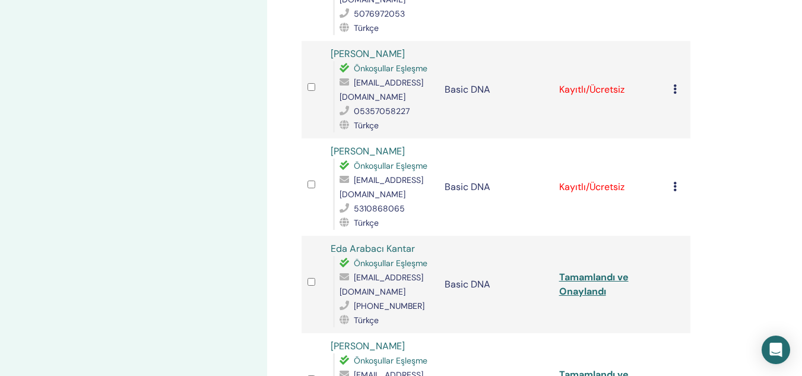
click at [677, 182] on icon at bounding box center [675, 187] width 4 height 10
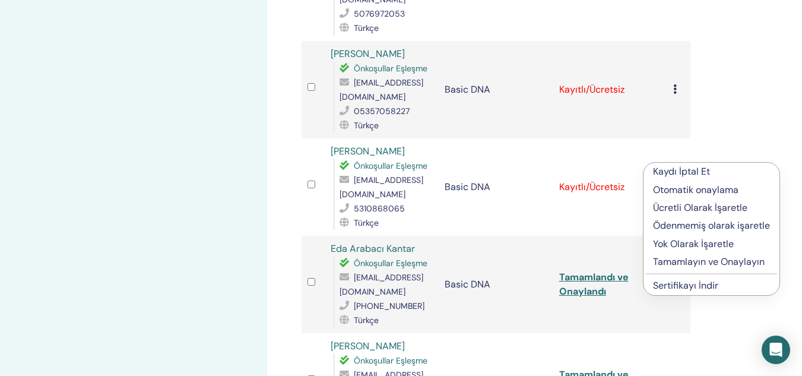
click at [675, 264] on p "Tamamlayın ve Onaylayın" at bounding box center [711, 262] width 117 height 14
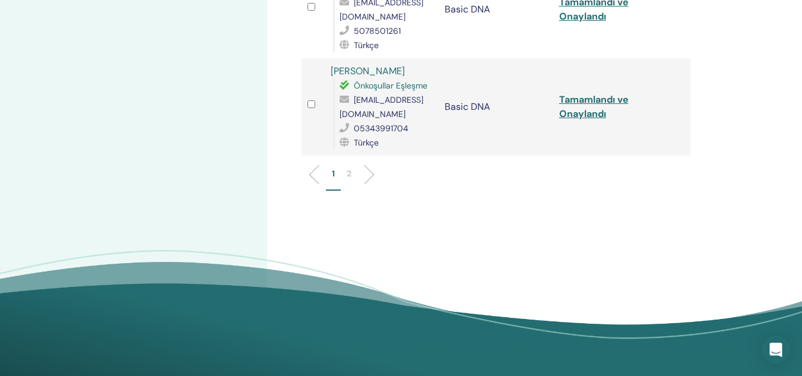
scroll to position [2019, 0]
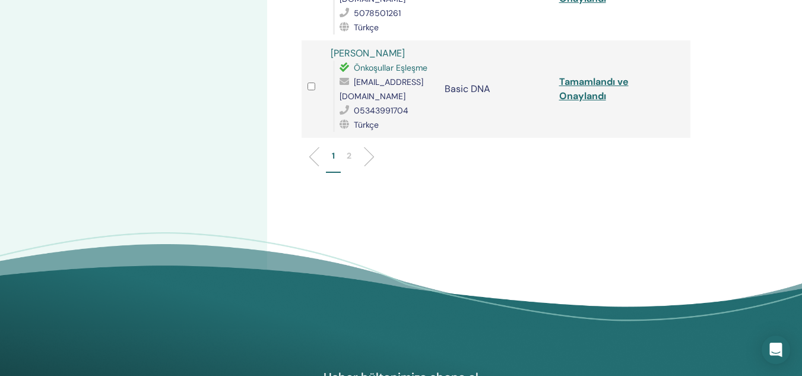
click at [348, 155] on p "2" at bounding box center [349, 156] width 5 height 12
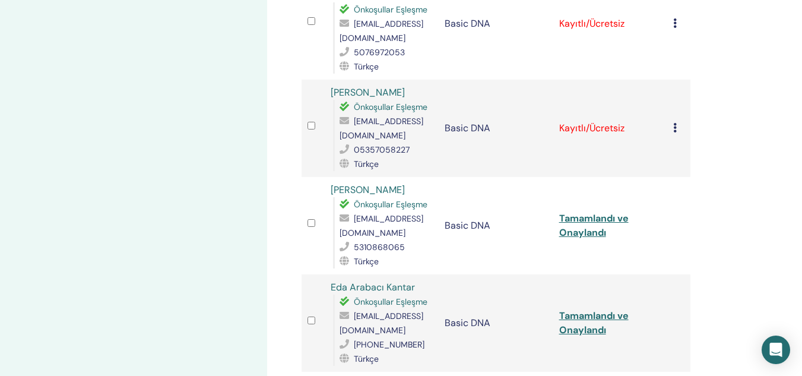
scroll to position [392, 0]
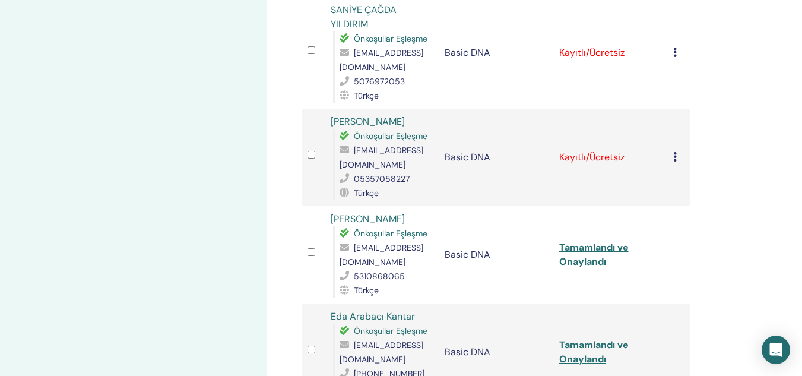
click at [672, 145] on td "Kaydı İptal Et Otomatik onaylama Ücretli Olarak İşaretle Ödenmemiş olarak işare…" at bounding box center [679, 157] width 23 height 97
click at [673, 152] on icon at bounding box center [675, 157] width 4 height 10
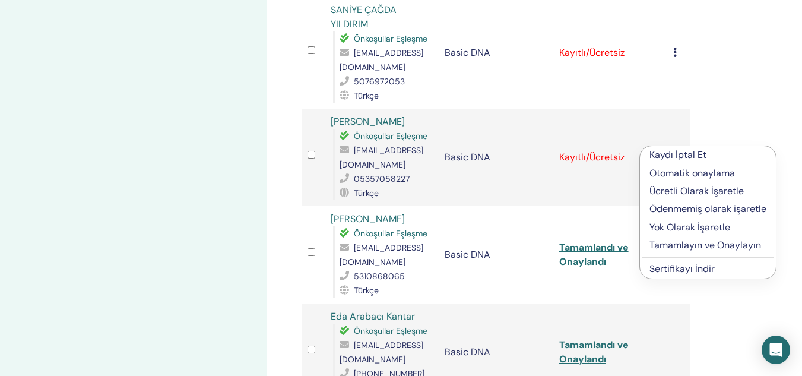
click at [656, 243] on p "Tamamlayın ve Onaylayın" at bounding box center [708, 245] width 117 height 14
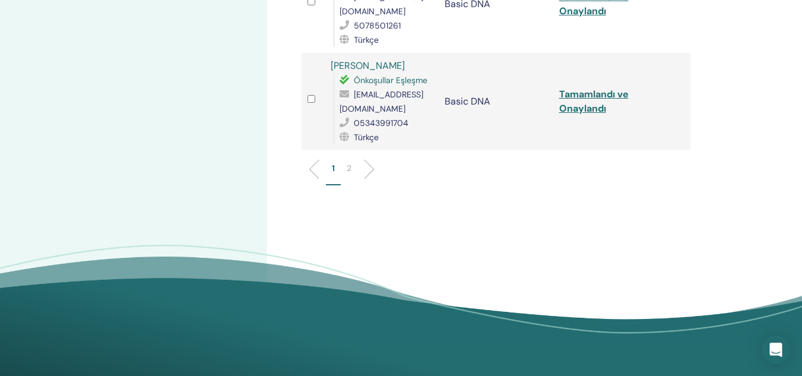
scroll to position [2010, 0]
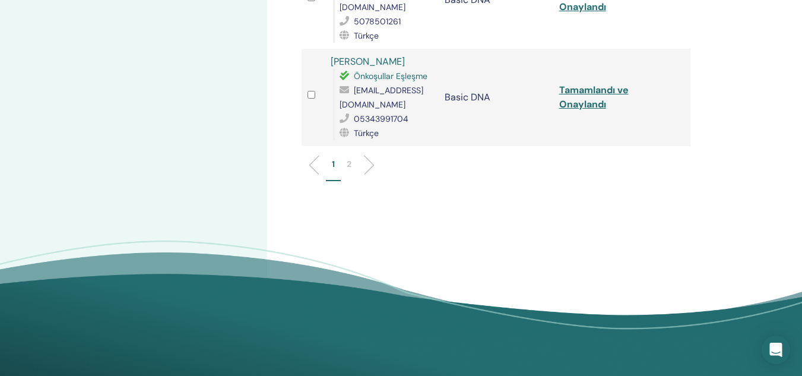
click at [350, 160] on p "2" at bounding box center [349, 164] width 5 height 12
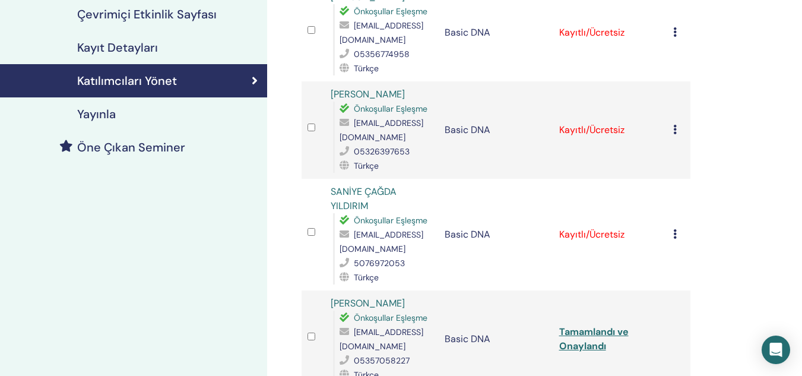
scroll to position [207, 0]
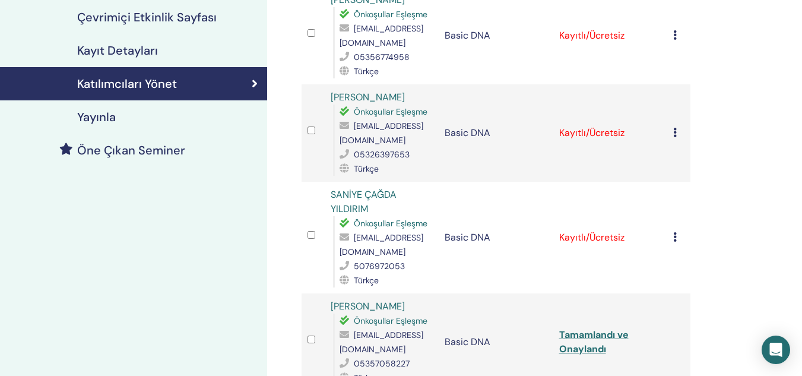
click at [673, 241] on icon at bounding box center [675, 237] width 4 height 10
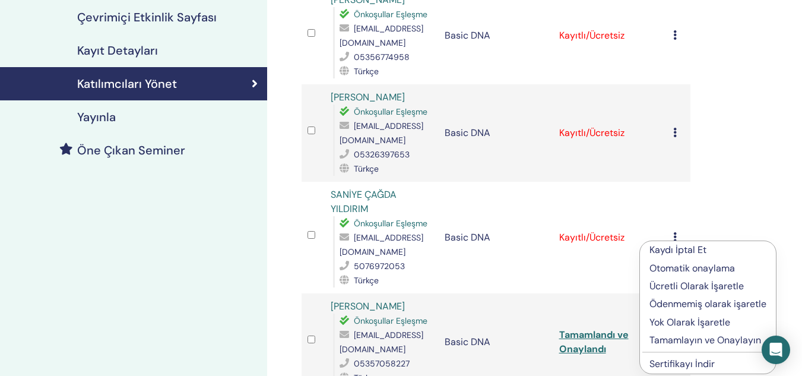
click at [663, 336] on p "Tamamlayın ve Onaylayın" at bounding box center [708, 340] width 117 height 14
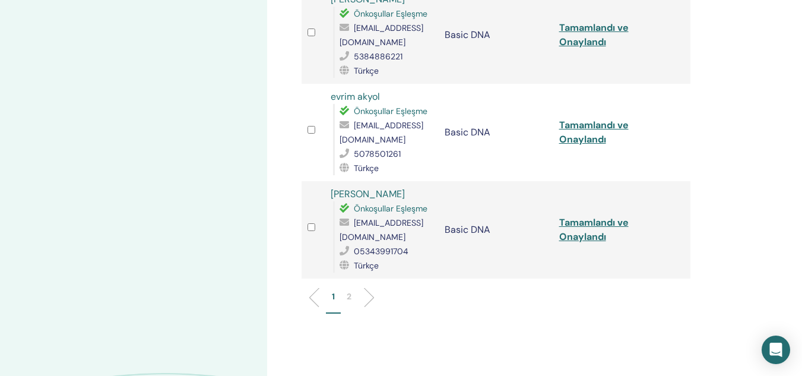
scroll to position [1882, 0]
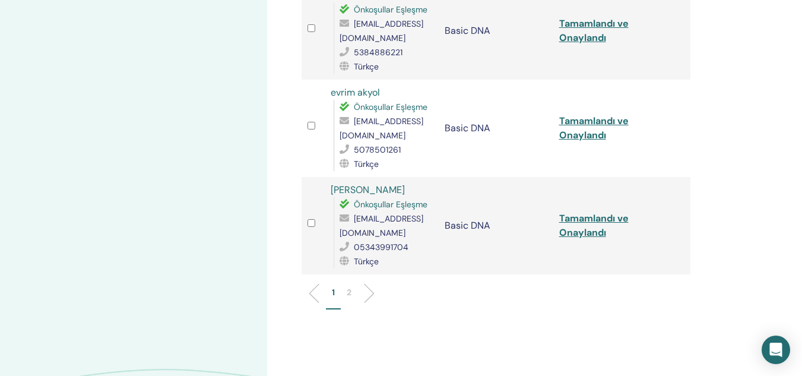
click at [348, 290] on p "2" at bounding box center [349, 292] width 5 height 12
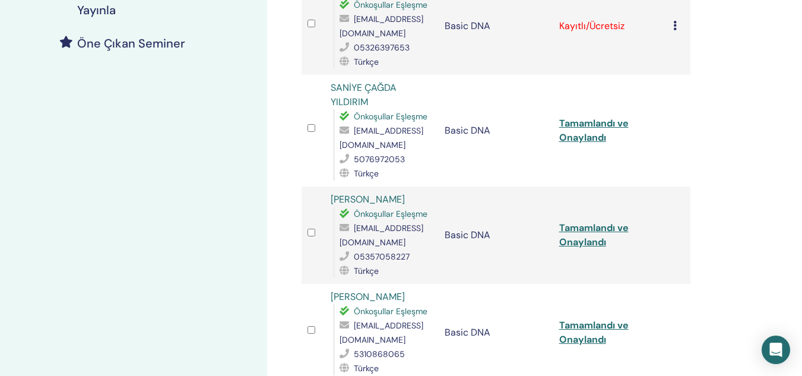
scroll to position [220, 0]
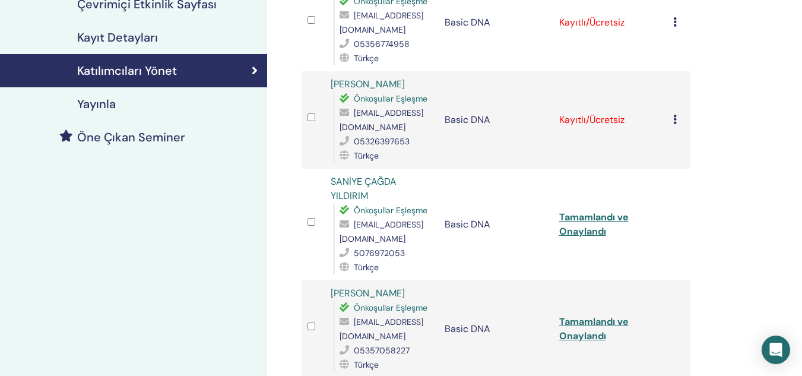
click at [673, 114] on td "Kaydı İptal Et Otomatik onaylama Ücretli Olarak İşaretle Ödenmemiş olarak işare…" at bounding box center [679, 119] width 23 height 97
click at [676, 119] on icon at bounding box center [675, 120] width 4 height 10
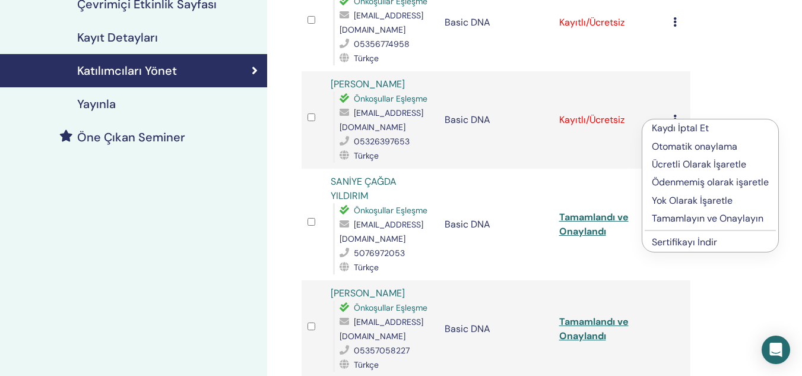
click at [668, 216] on p "Tamamlayın ve Onaylayın" at bounding box center [710, 218] width 117 height 14
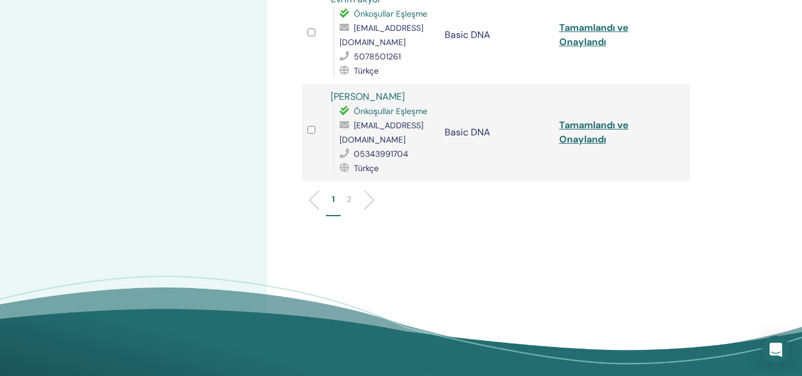
scroll to position [1949, 0]
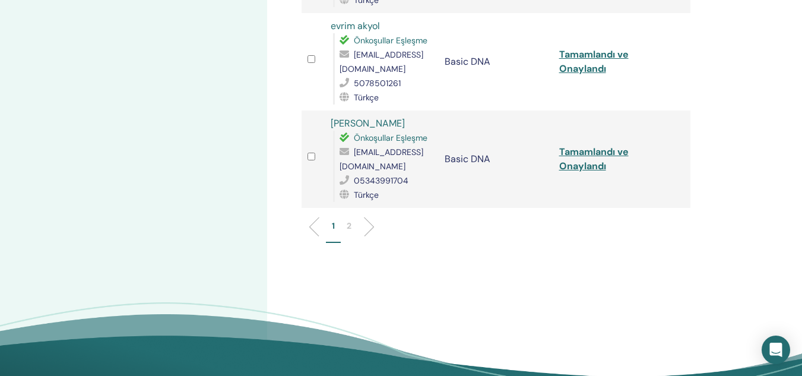
click at [352, 225] on li "2" at bounding box center [349, 231] width 17 height 23
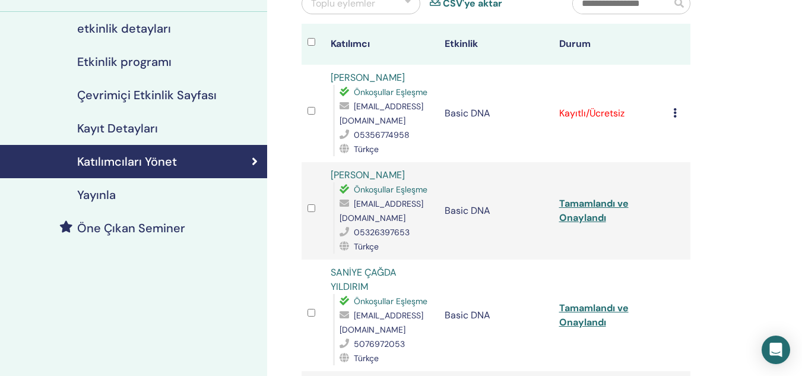
scroll to position [127, 0]
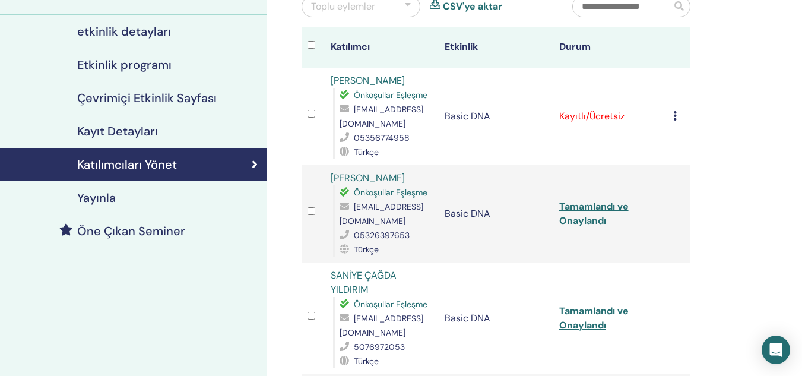
click at [675, 113] on icon at bounding box center [675, 116] width 4 height 10
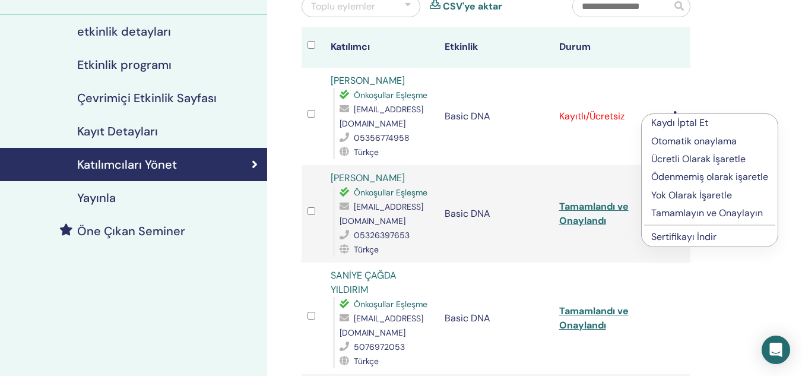
click at [678, 205] on li "Tamamlayın ve Onaylayın" at bounding box center [710, 213] width 136 height 18
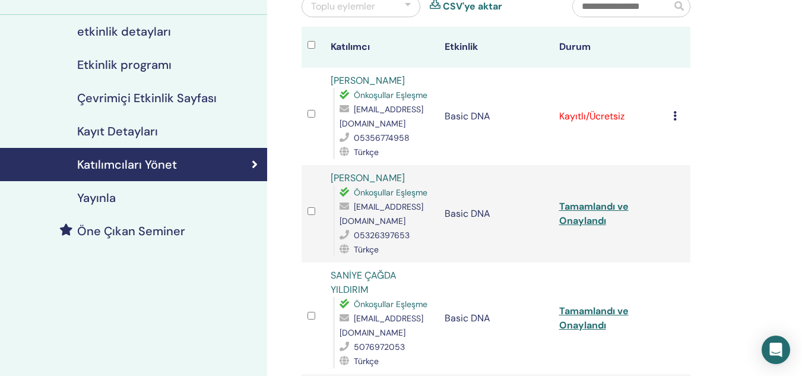
click at [674, 118] on icon at bounding box center [675, 116] width 4 height 10
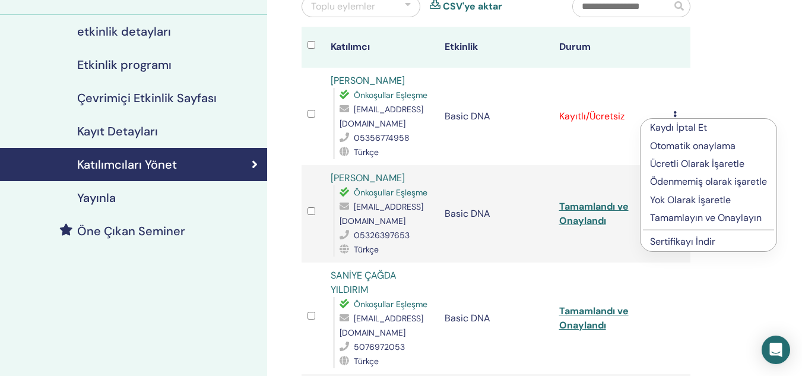
click at [668, 218] on p "Tamamlayın ve Onaylayın" at bounding box center [708, 218] width 117 height 14
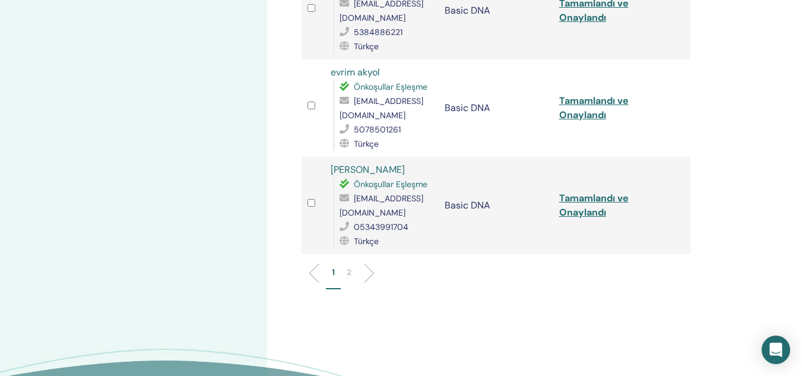
scroll to position [1965, 0]
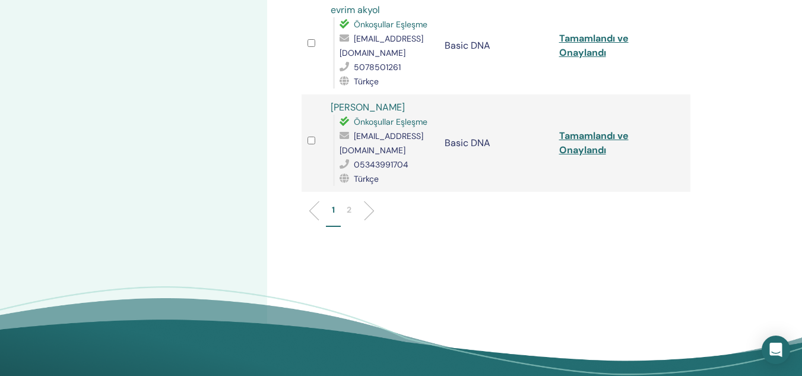
click at [352, 208] on li "2" at bounding box center [349, 215] width 17 height 23
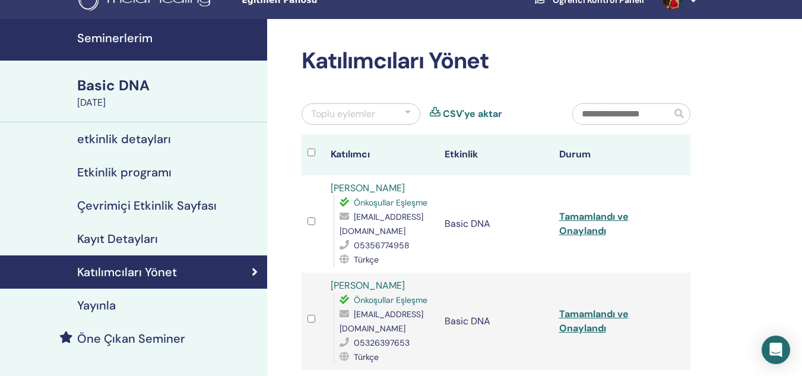
scroll to position [3, 0]
